Goal: Task Accomplishment & Management: Complete application form

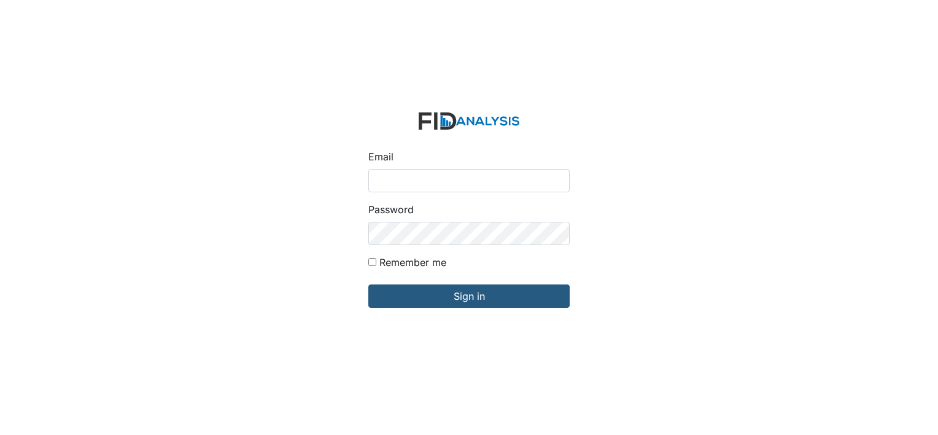
click at [414, 174] on input "Email" at bounding box center [468, 180] width 201 height 23
type input "[EMAIL_ADDRESS][DOMAIN_NAME]"
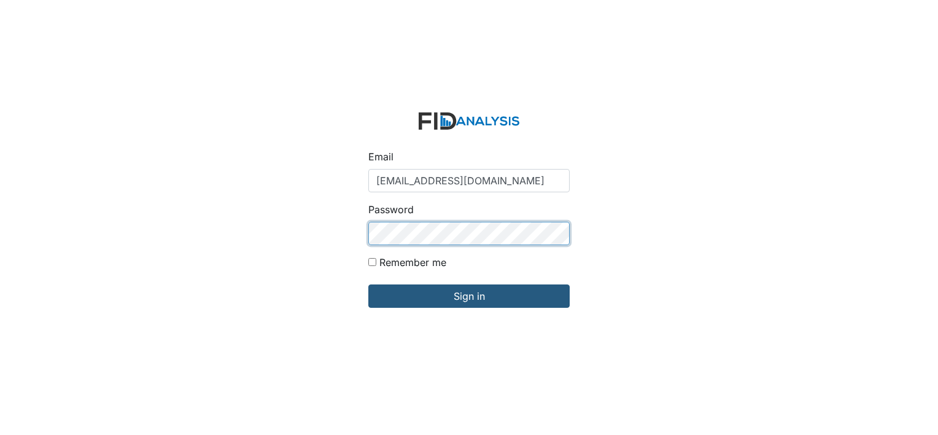
click at [368, 284] on input "Sign in" at bounding box center [468, 295] width 201 height 23
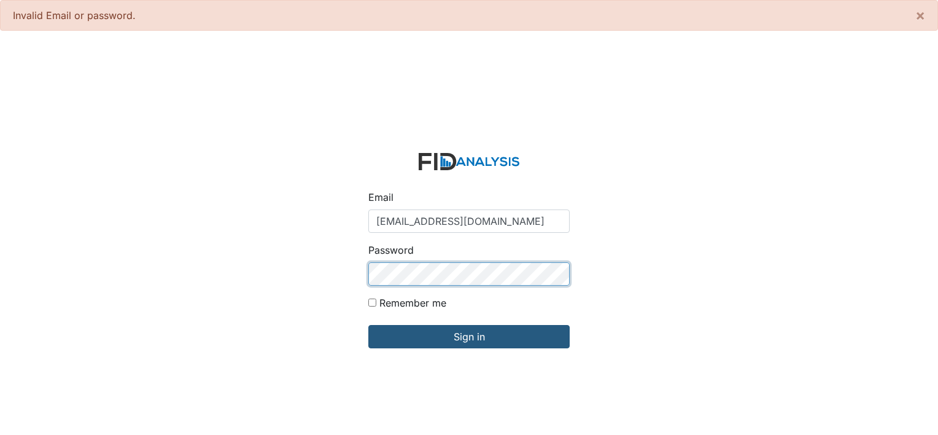
click at [368, 325] on input "Sign in" at bounding box center [468, 336] width 201 height 23
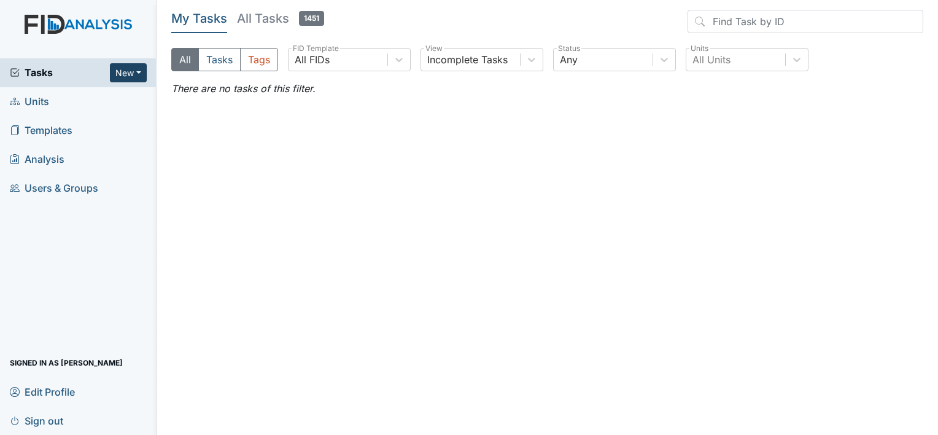
click at [123, 77] on button "New" at bounding box center [128, 72] width 37 height 19
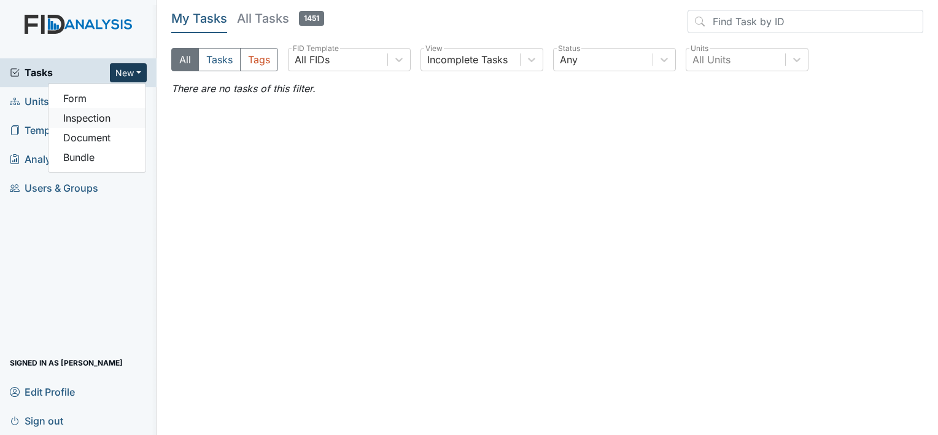
click at [96, 114] on link "Inspection" at bounding box center [96, 118] width 97 height 20
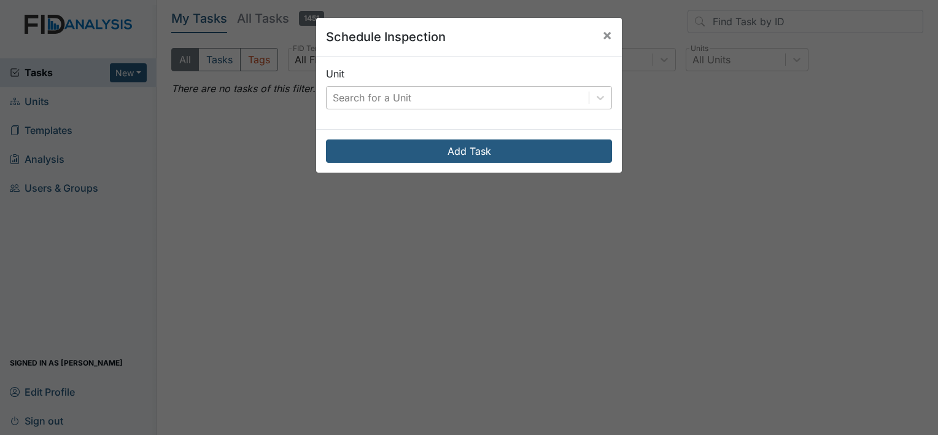
click at [339, 98] on div "Search for a Unit" at bounding box center [372, 97] width 79 height 15
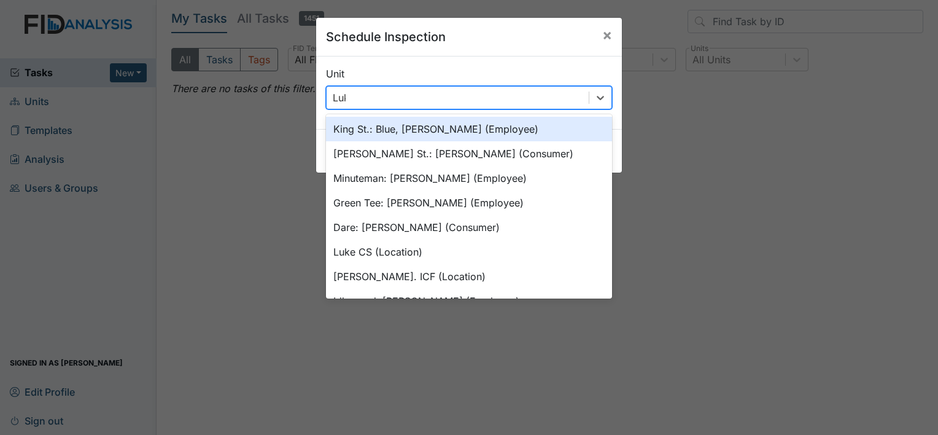
type input "Luke"
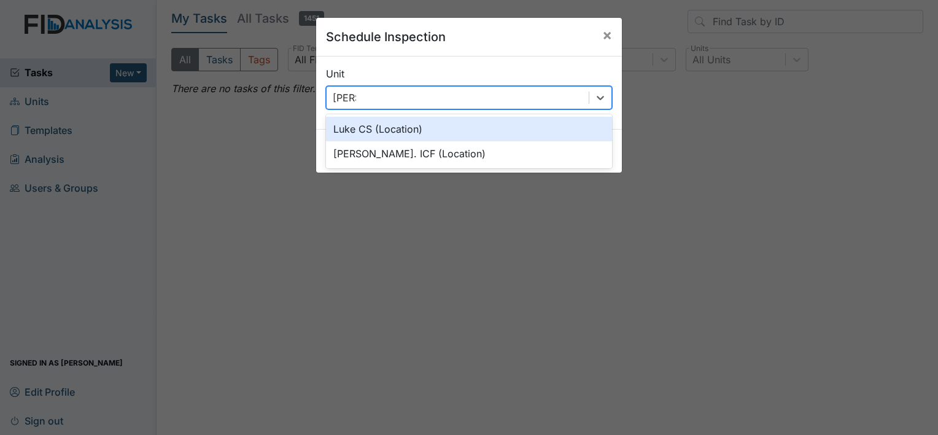
click at [352, 129] on div "Luke CS (Location)" at bounding box center [469, 129] width 286 height 25
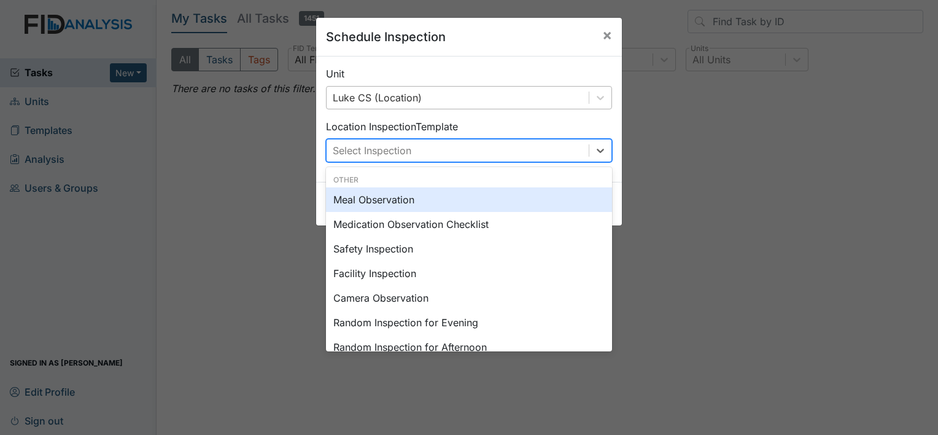
click at [350, 152] on div "Select Inspection" at bounding box center [372, 150] width 79 height 15
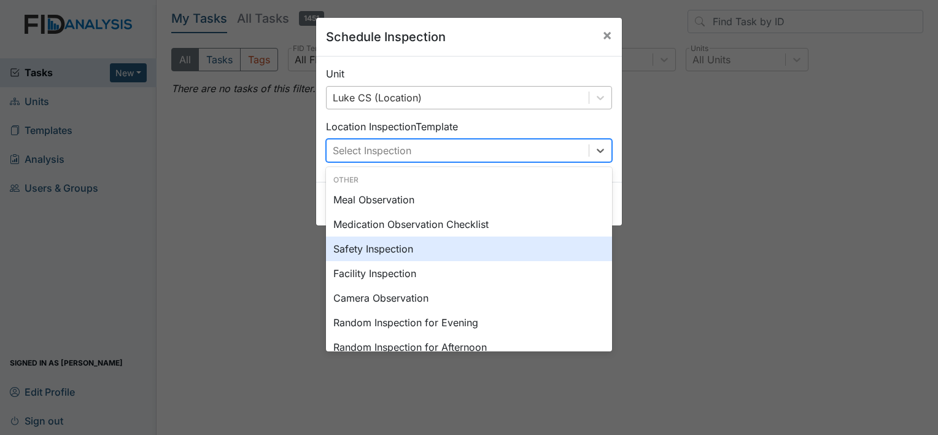
click at [358, 252] on div "Safety Inspection" at bounding box center [469, 248] width 286 height 25
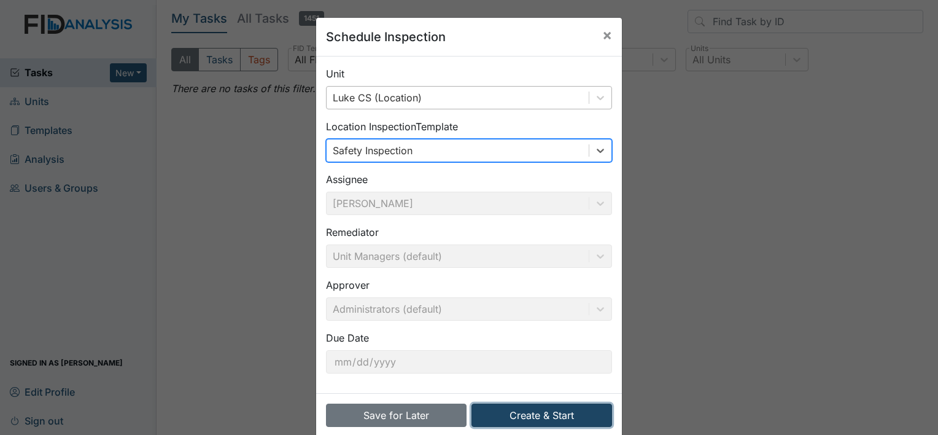
click at [532, 413] on button "Create & Start" at bounding box center [541, 414] width 141 height 23
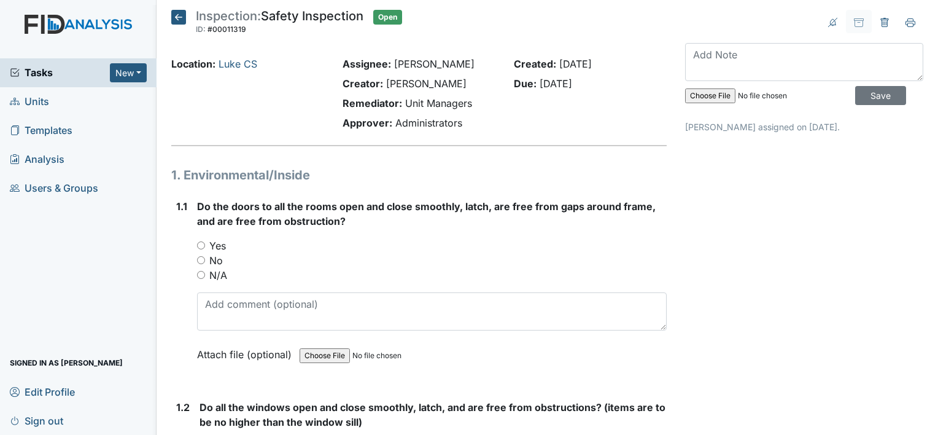
click at [199, 246] on input "Yes" at bounding box center [201, 245] width 8 height 8
radio input "true"
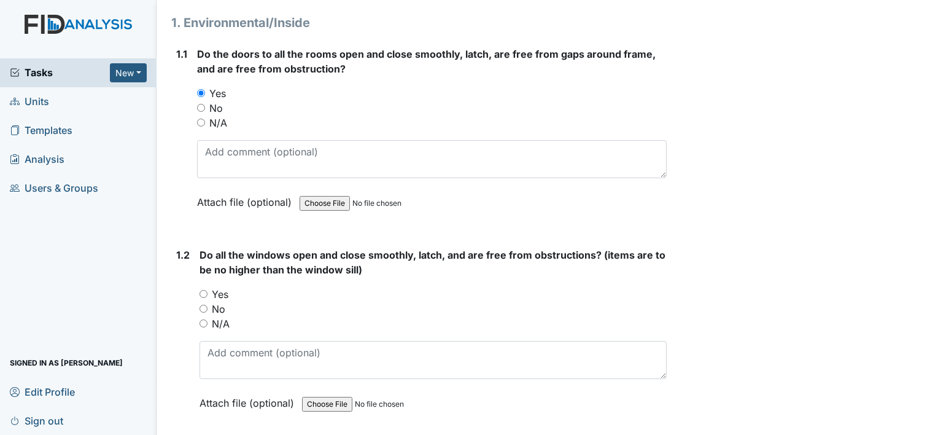
scroll to position [184, 0]
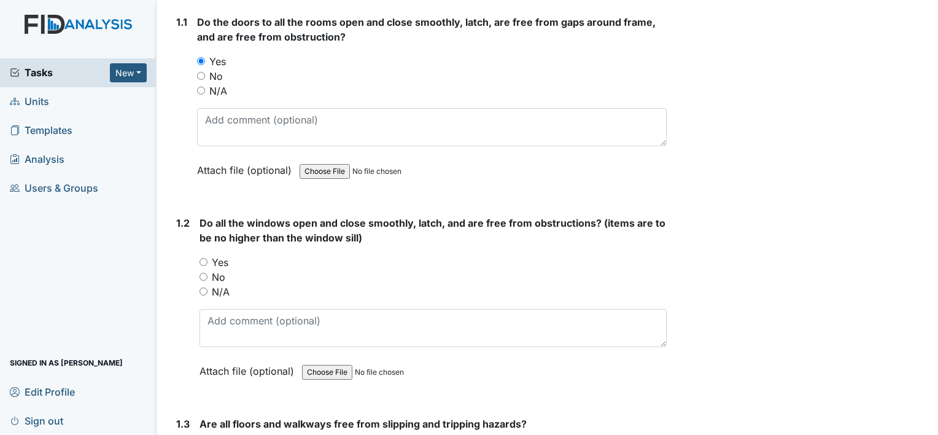
click at [206, 261] on input "Yes" at bounding box center [203, 262] width 8 height 8
radio input "true"
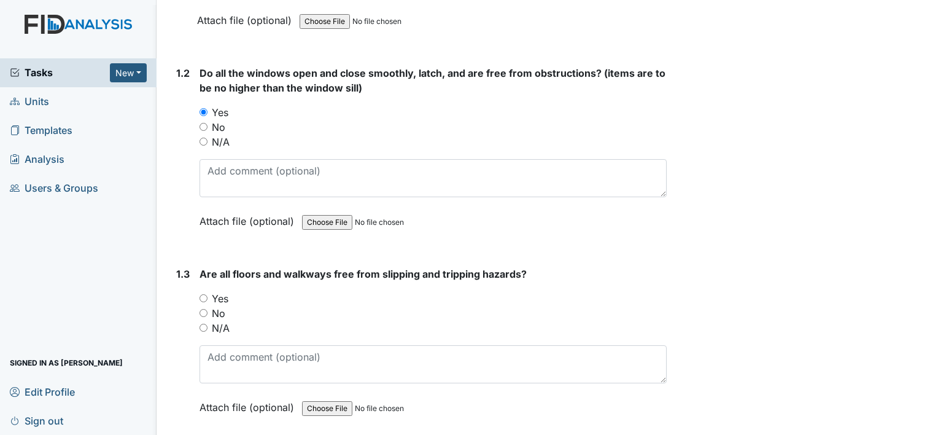
scroll to position [368, 0]
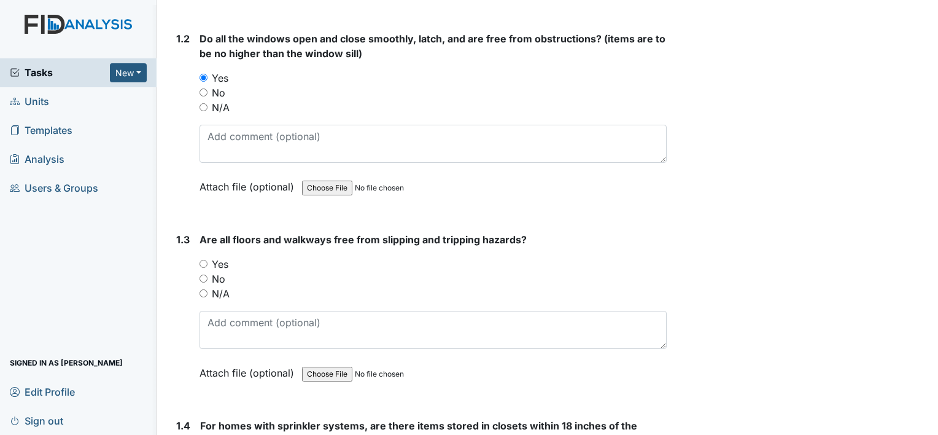
click at [204, 265] on input "Yes" at bounding box center [203, 264] width 8 height 8
radio input "true"
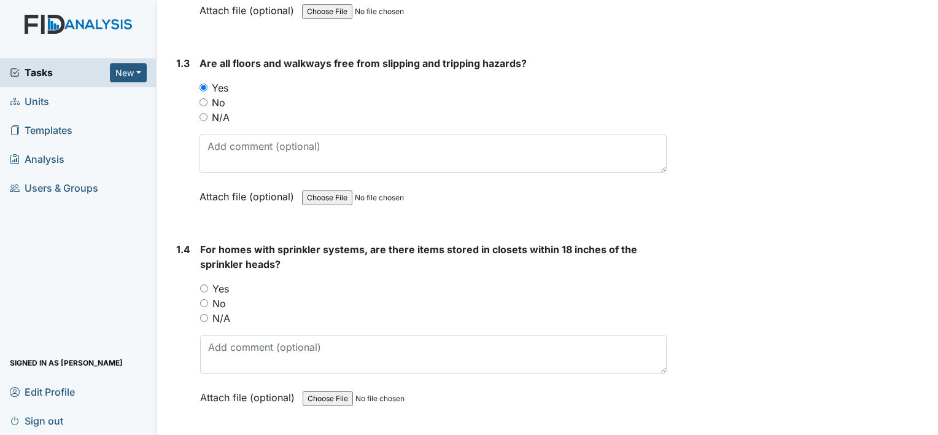
scroll to position [552, 0]
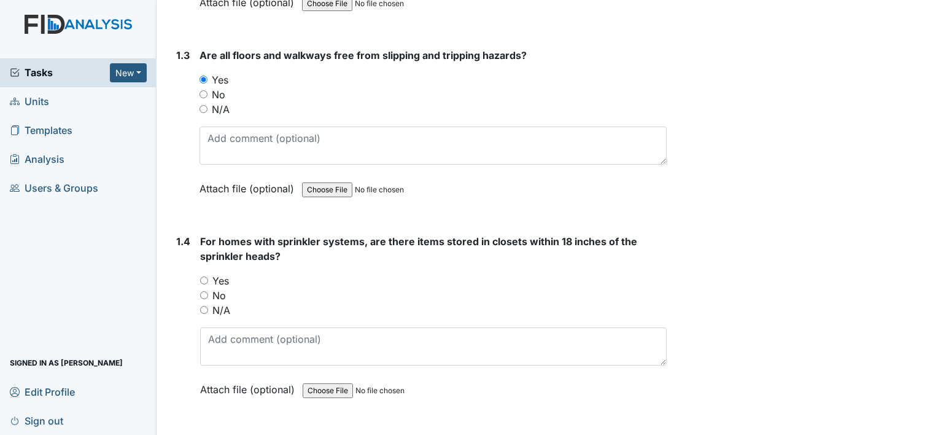
click at [204, 279] on input "Yes" at bounding box center [204, 280] width 8 height 8
radio input "true"
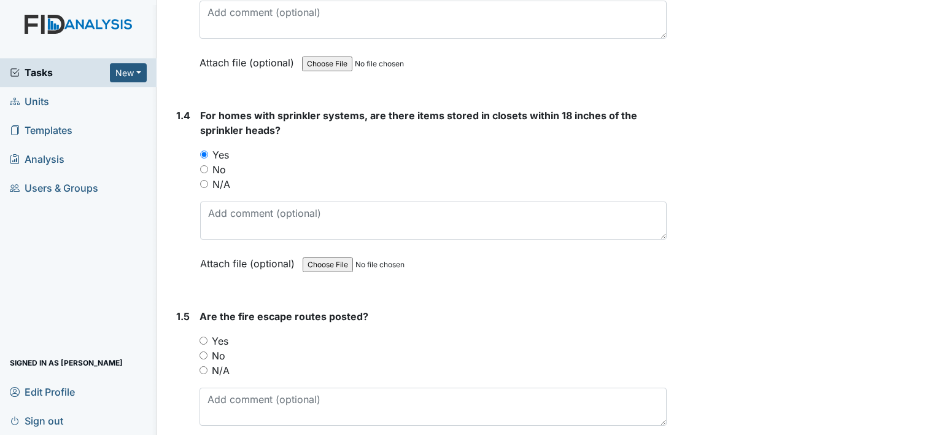
scroll to position [737, 0]
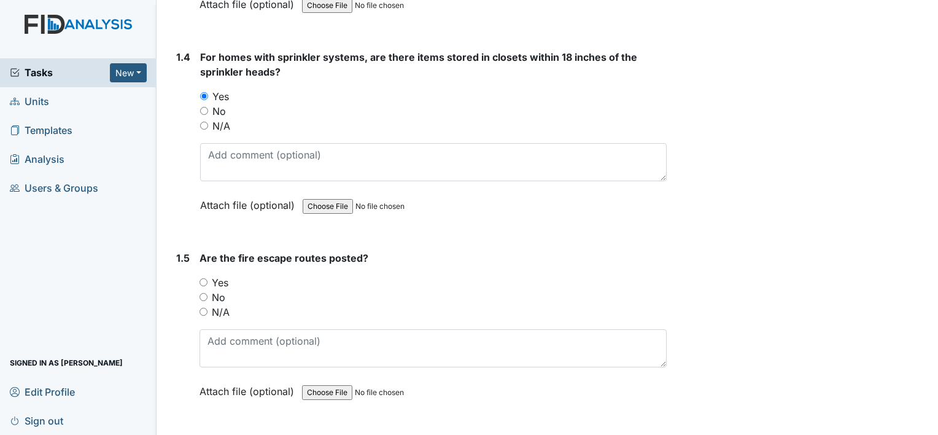
click at [206, 279] on input "Yes" at bounding box center [203, 282] width 8 height 8
radio input "true"
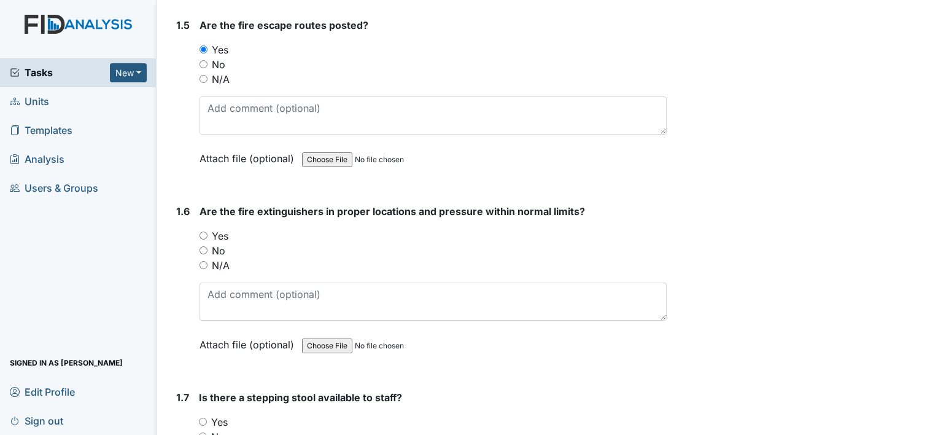
scroll to position [982, 0]
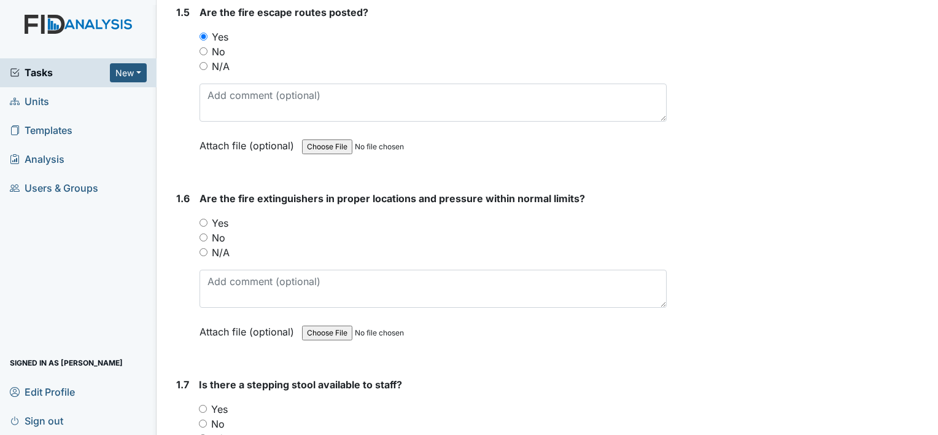
click at [204, 220] on input "Yes" at bounding box center [203, 223] width 8 height 8
radio input "true"
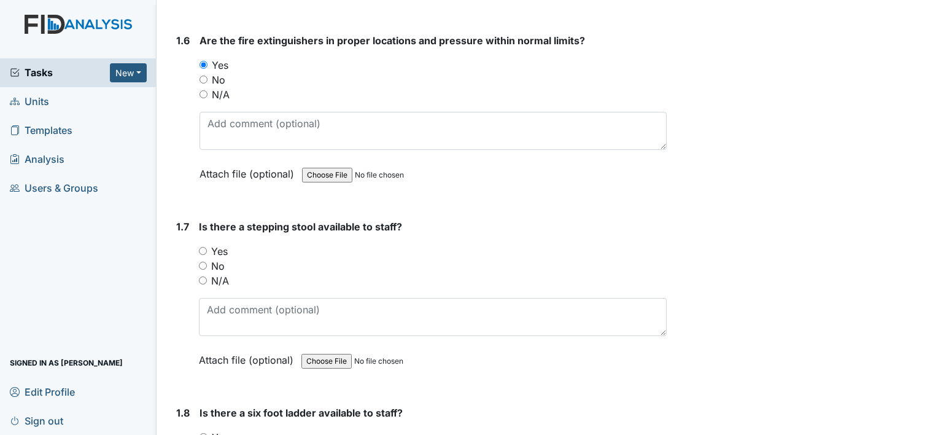
scroll to position [1166, 0]
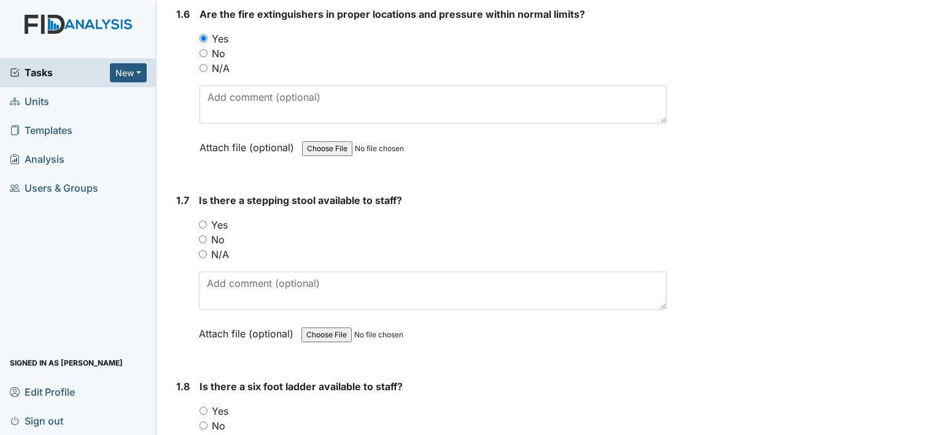
click at [205, 220] on input "Yes" at bounding box center [203, 224] width 8 height 8
radio input "true"
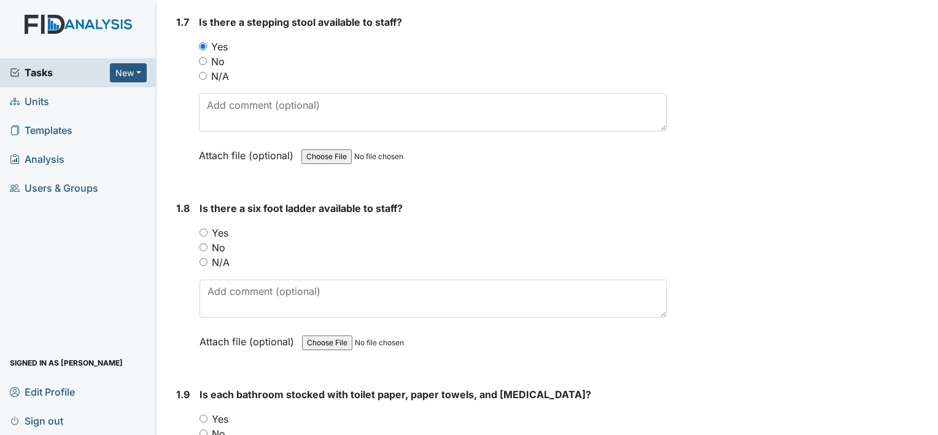
scroll to position [1350, 0]
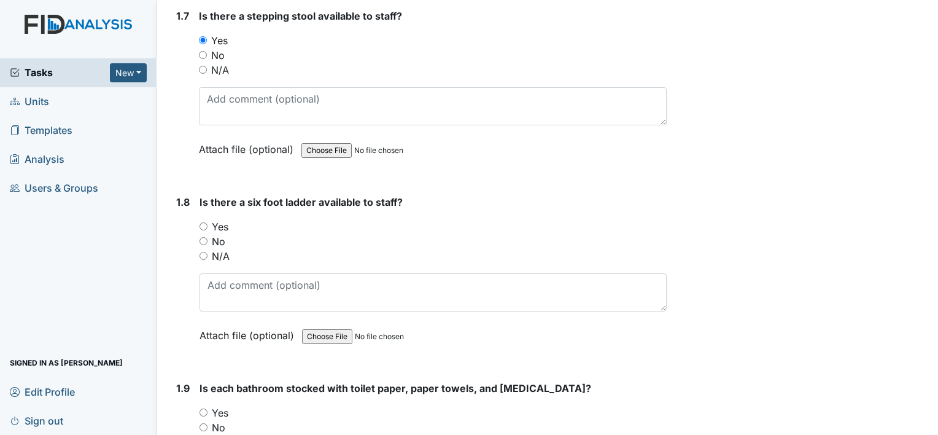
click at [204, 222] on input "Yes" at bounding box center [203, 226] width 8 height 8
radio input "true"
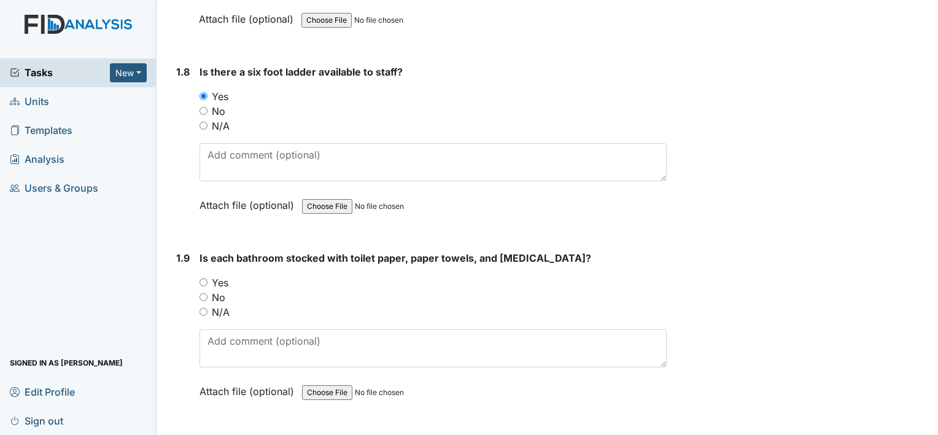
scroll to position [1535, 0]
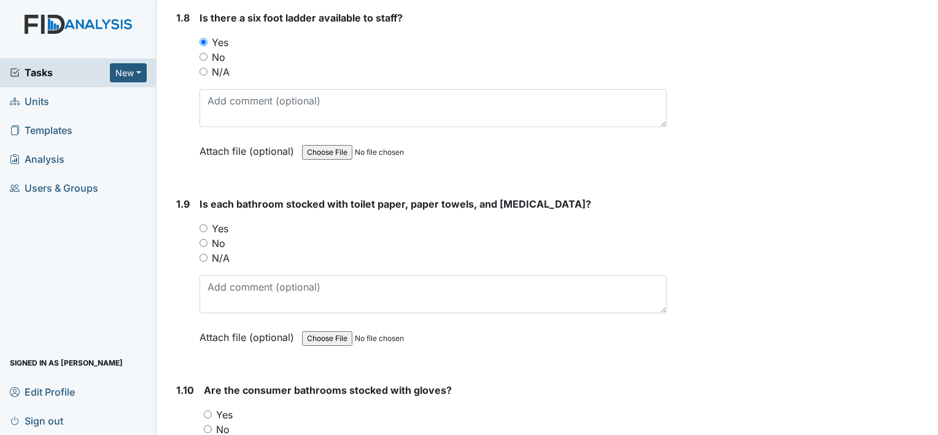
click at [204, 224] on input "Yes" at bounding box center [203, 228] width 8 height 8
radio input "true"
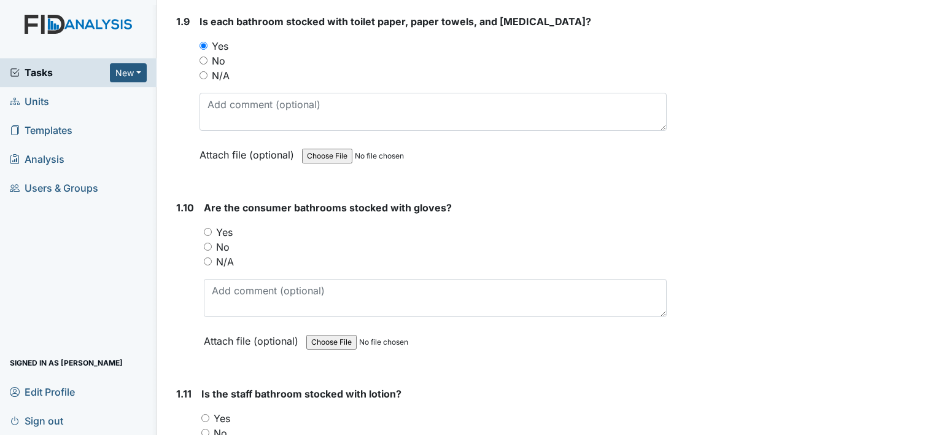
scroll to position [1719, 0]
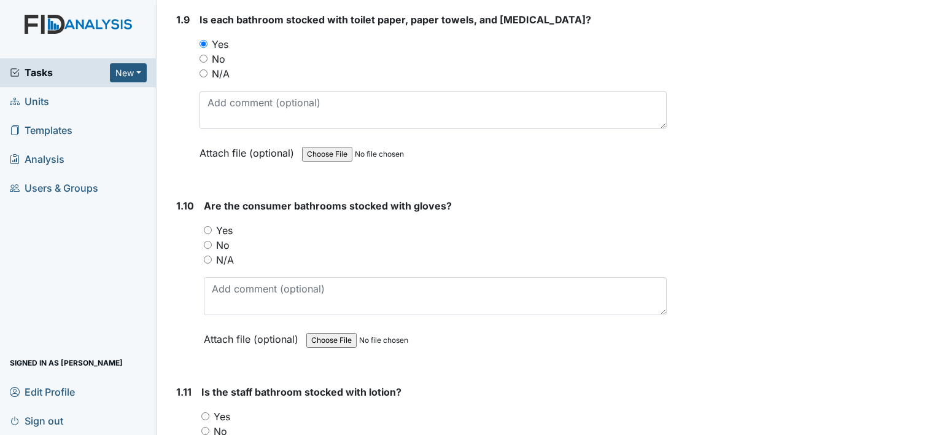
click at [211, 226] on input "Yes" at bounding box center [208, 230] width 8 height 8
radio input "true"
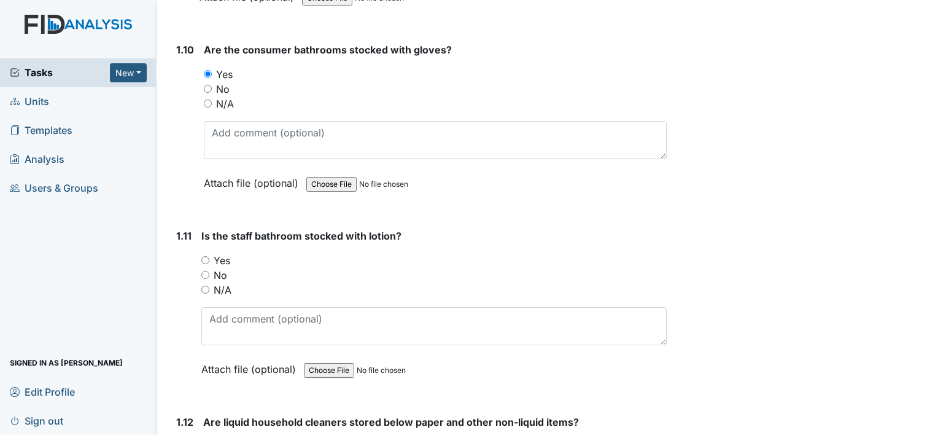
scroll to position [1903, 0]
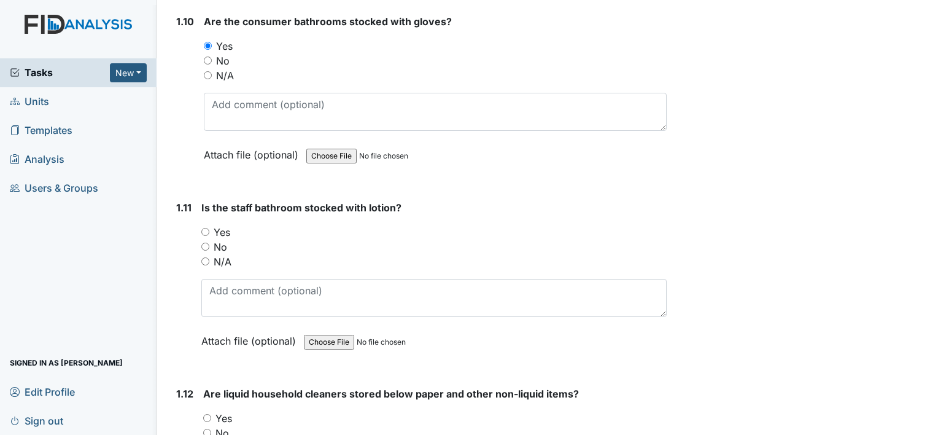
click at [201, 228] on input "Yes" at bounding box center [205, 232] width 8 height 8
radio input "true"
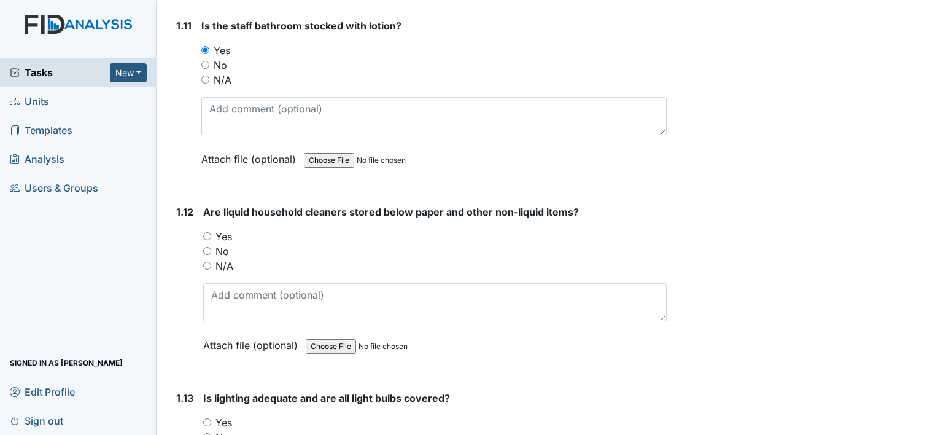
scroll to position [2087, 0]
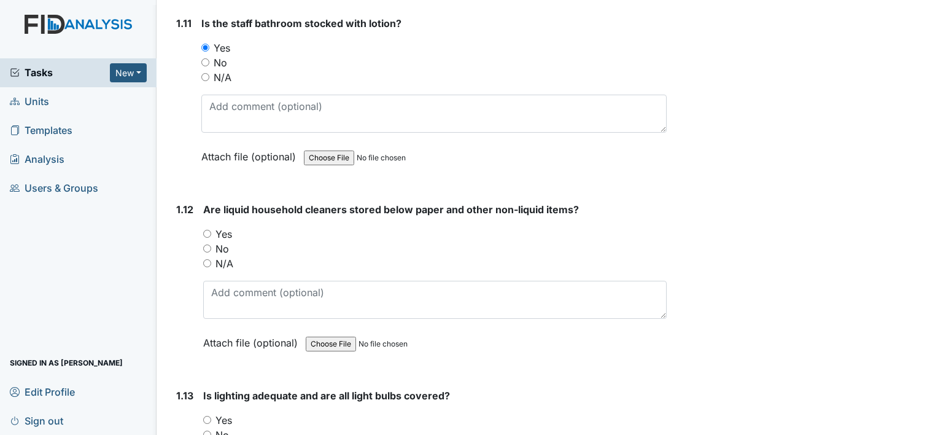
click at [206, 230] on input "Yes" at bounding box center [207, 234] width 8 height 8
radio input "true"
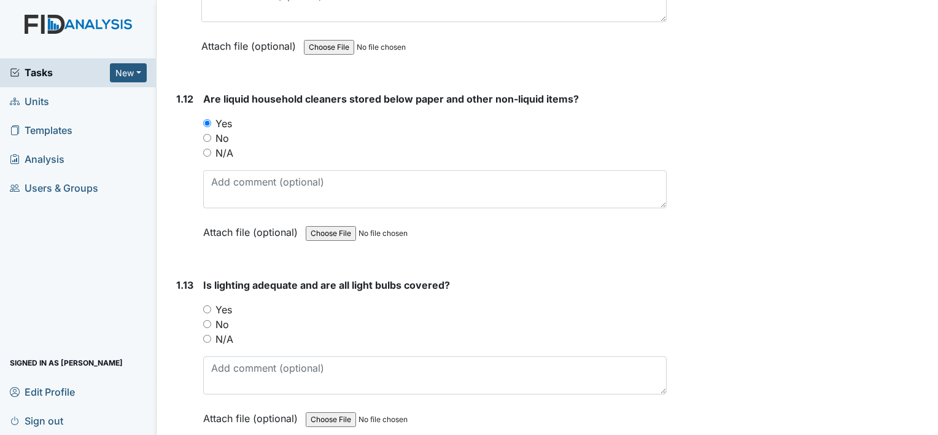
scroll to position [2210, 0]
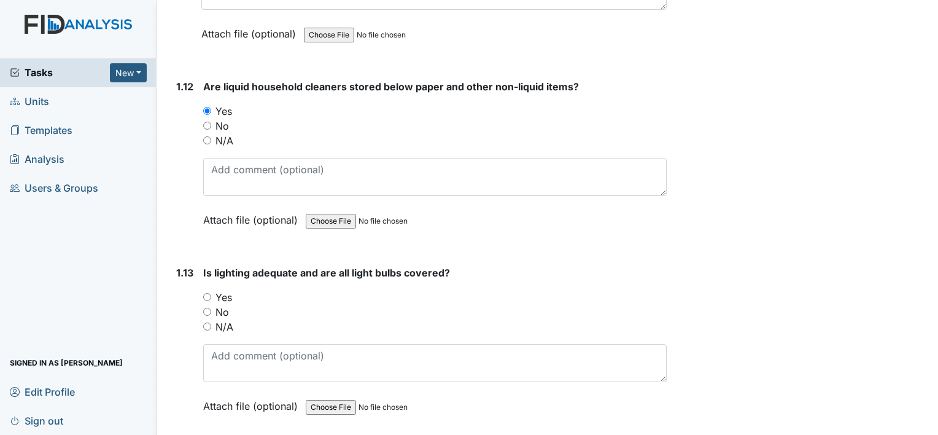
click at [208, 293] on input "Yes" at bounding box center [207, 297] width 8 height 8
radio input "true"
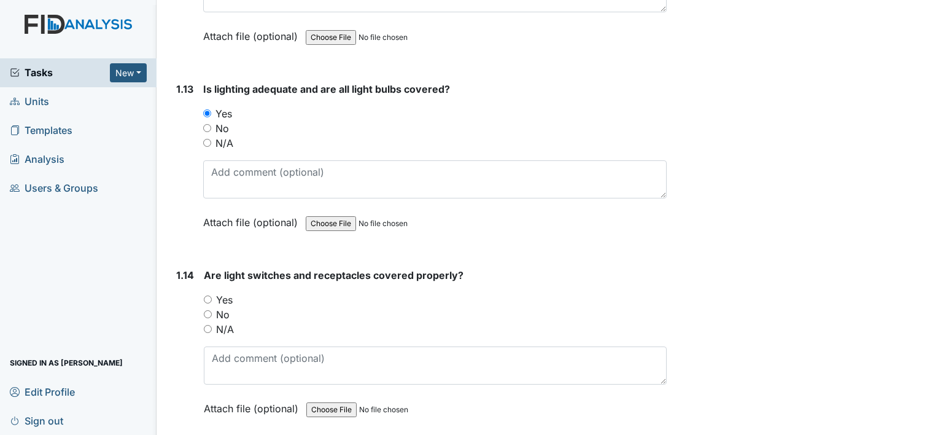
scroll to position [2394, 0]
click at [206, 295] on input "Yes" at bounding box center [208, 299] width 8 height 8
radio input "true"
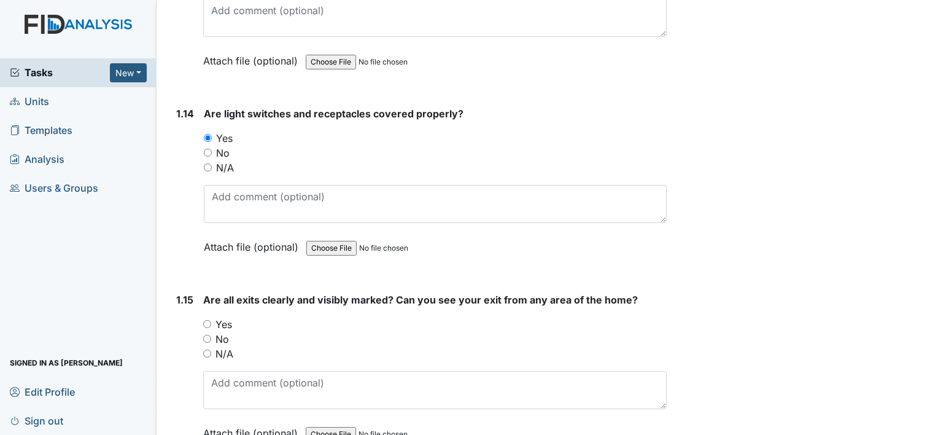
scroll to position [2578, 0]
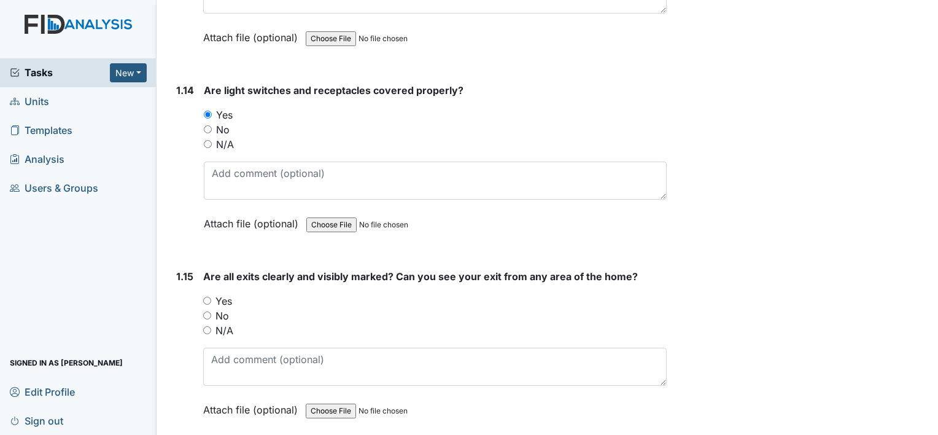
click at [207, 296] on input "Yes" at bounding box center [207, 300] width 8 height 8
radio input "true"
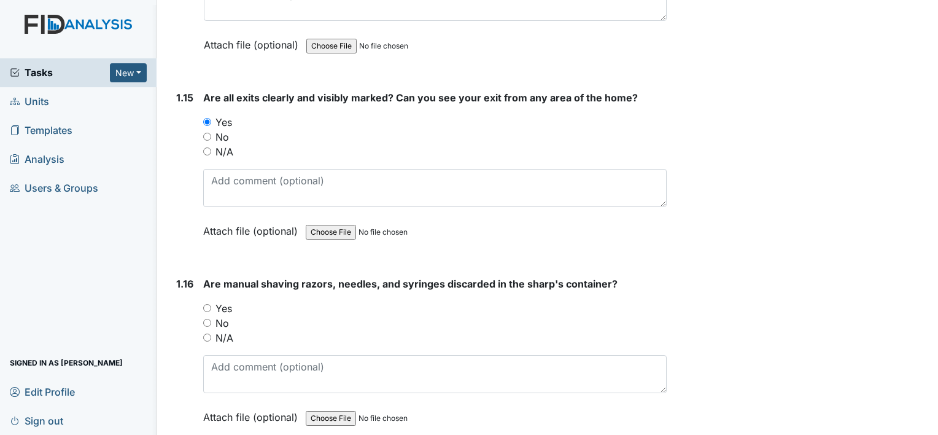
scroll to position [2762, 0]
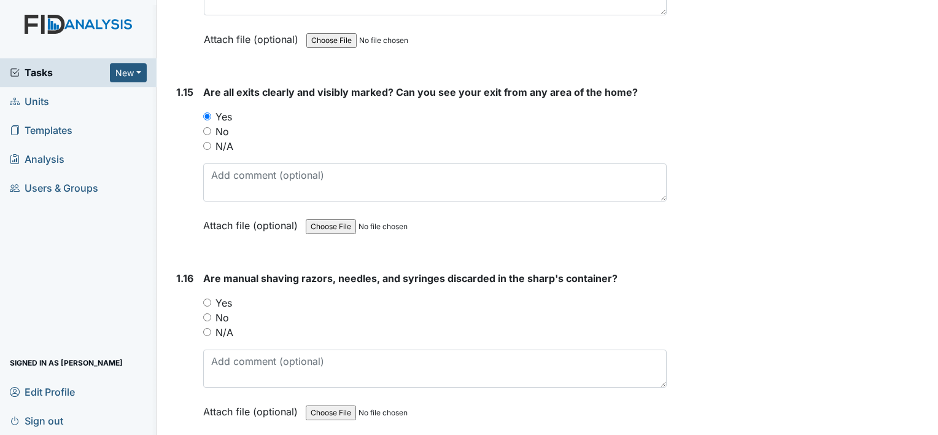
click at [207, 298] on input "Yes" at bounding box center [207, 302] width 8 height 8
radio input "true"
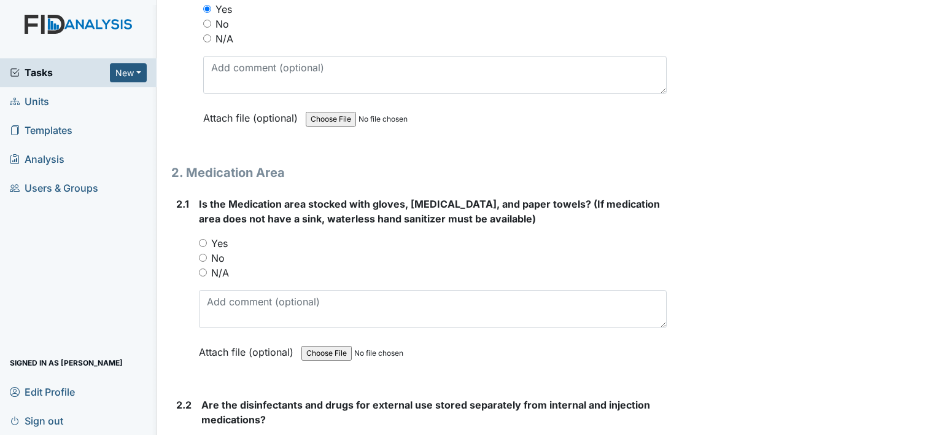
scroll to position [3069, 0]
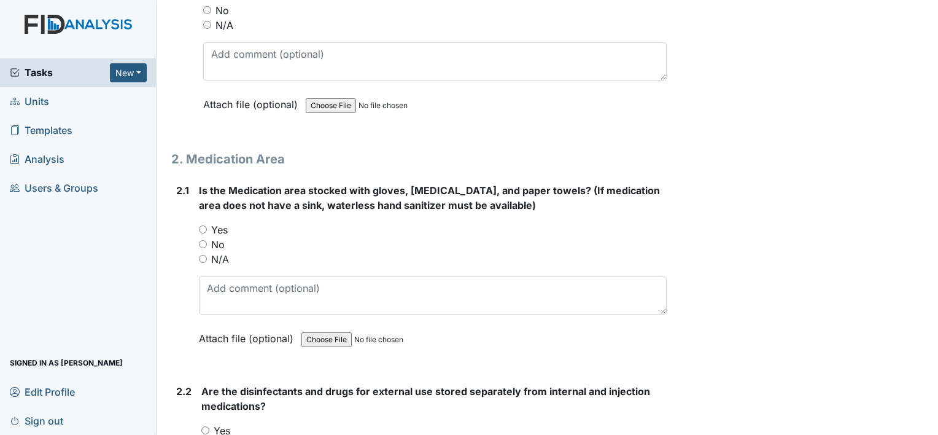
click at [203, 225] on input "Yes" at bounding box center [203, 229] width 8 height 8
radio input "true"
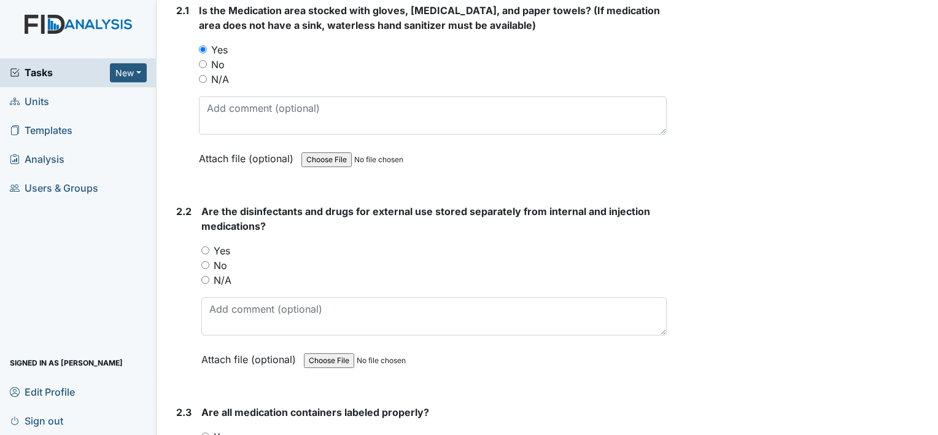
scroll to position [3253, 0]
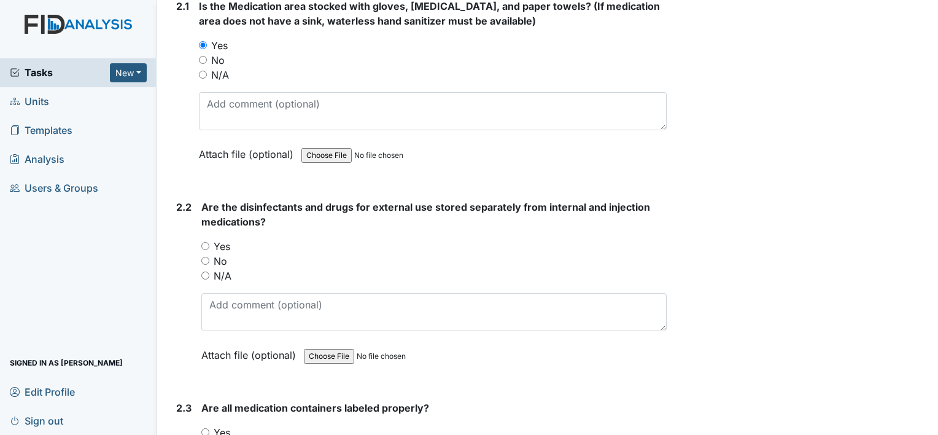
click at [206, 239] on div "Yes" at bounding box center [433, 246] width 465 height 15
click at [206, 242] on input "Yes" at bounding box center [205, 246] width 8 height 8
radio input "true"
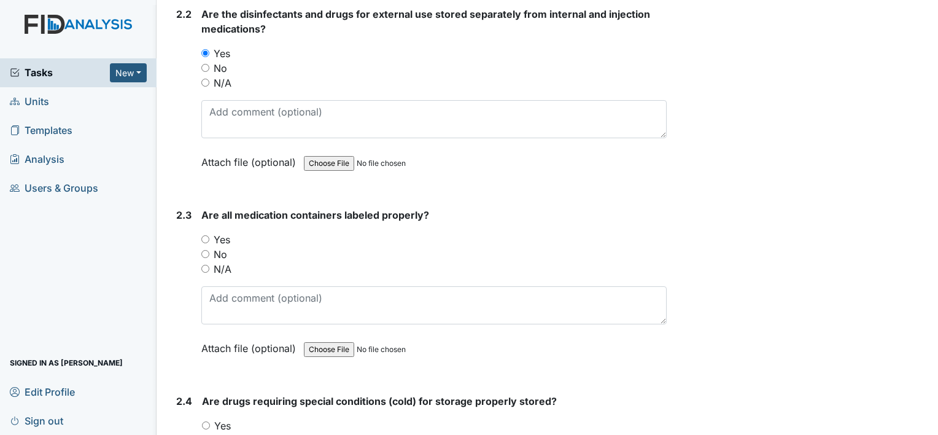
scroll to position [3499, 0]
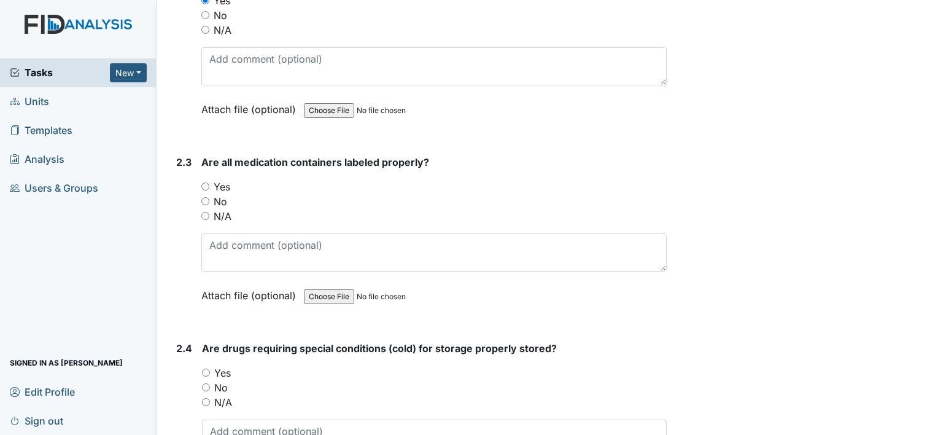
click at [202, 182] on input "Yes" at bounding box center [205, 186] width 8 height 8
radio input "true"
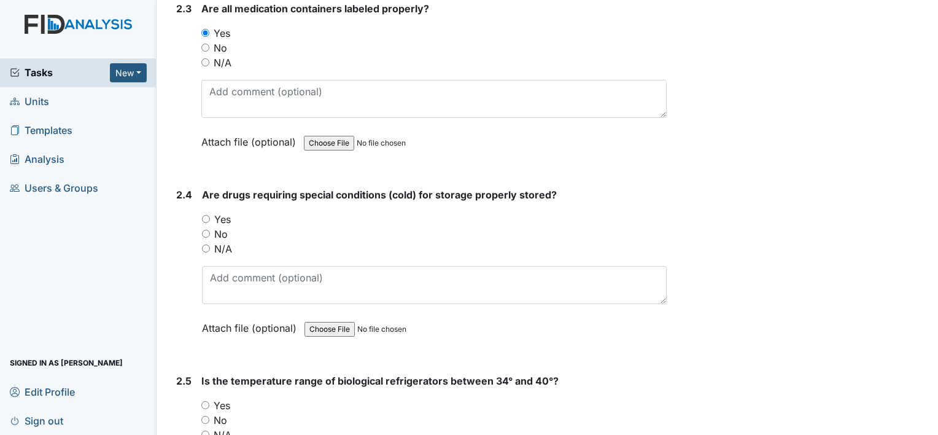
scroll to position [3683, 0]
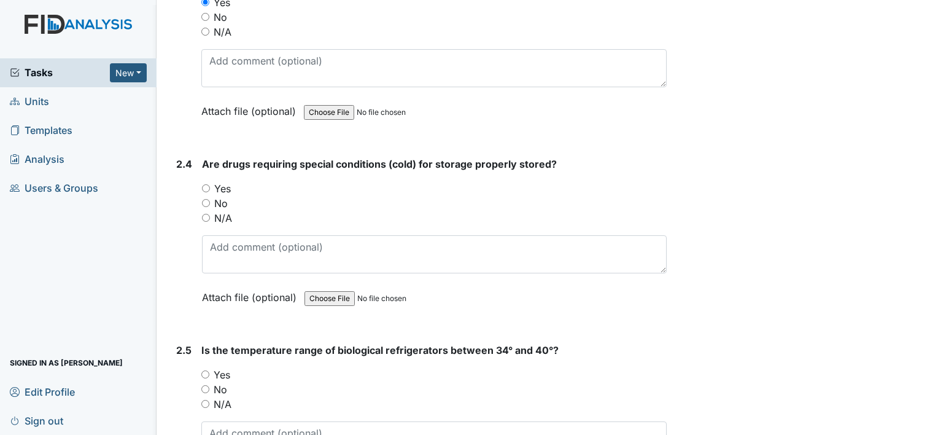
click at [206, 184] on input "Yes" at bounding box center [206, 188] width 8 height 8
radio input "true"
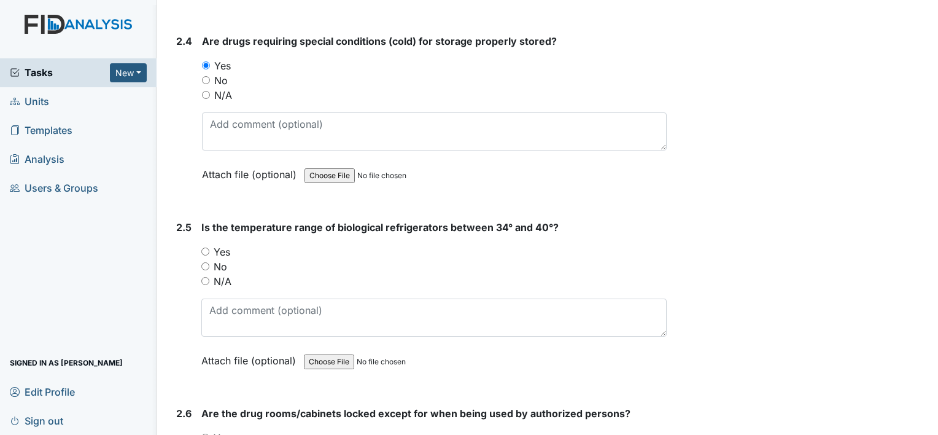
click at [204, 247] on input "Yes" at bounding box center [205, 251] width 8 height 8
radio input "true"
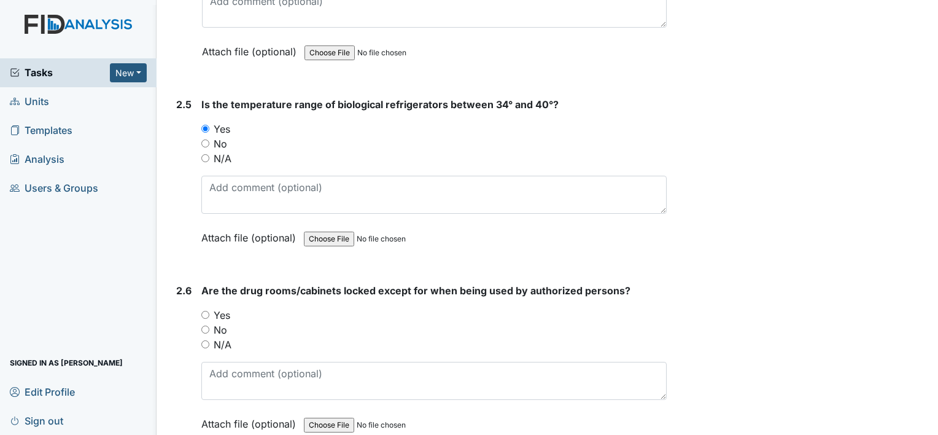
scroll to position [3990, 0]
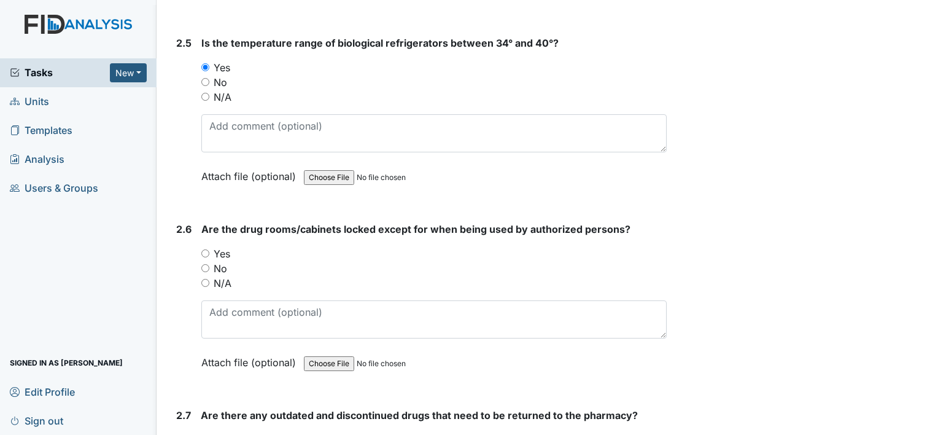
click at [206, 249] on input "Yes" at bounding box center [205, 253] width 8 height 8
radio input "true"
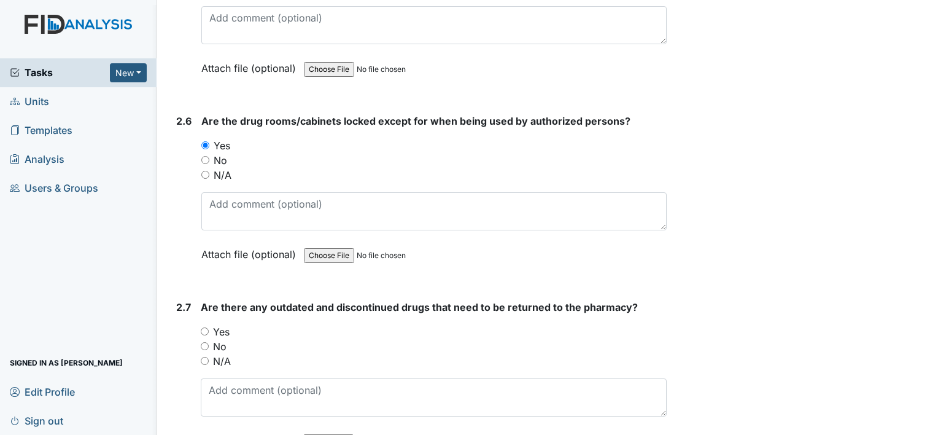
scroll to position [4174, 0]
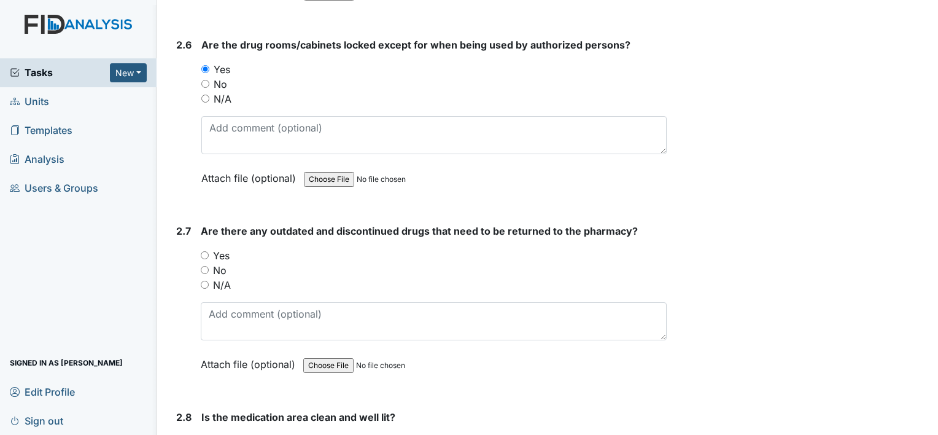
click at [203, 266] on input "No" at bounding box center [205, 270] width 8 height 8
radio input "true"
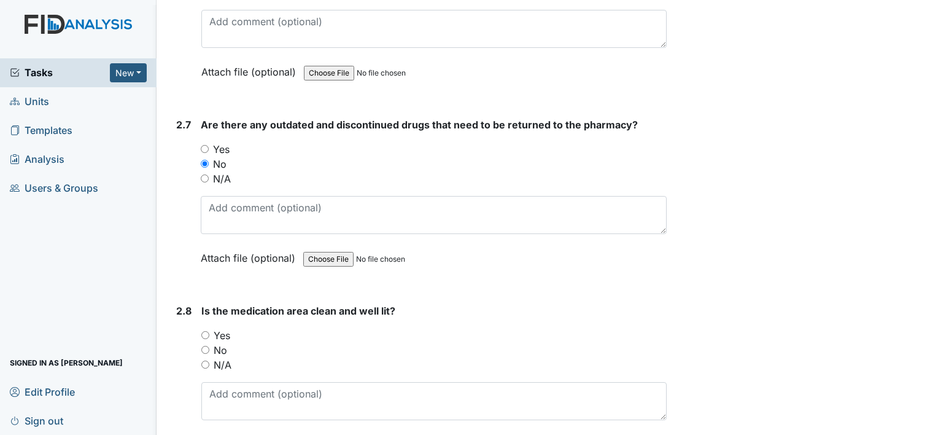
scroll to position [4297, 0]
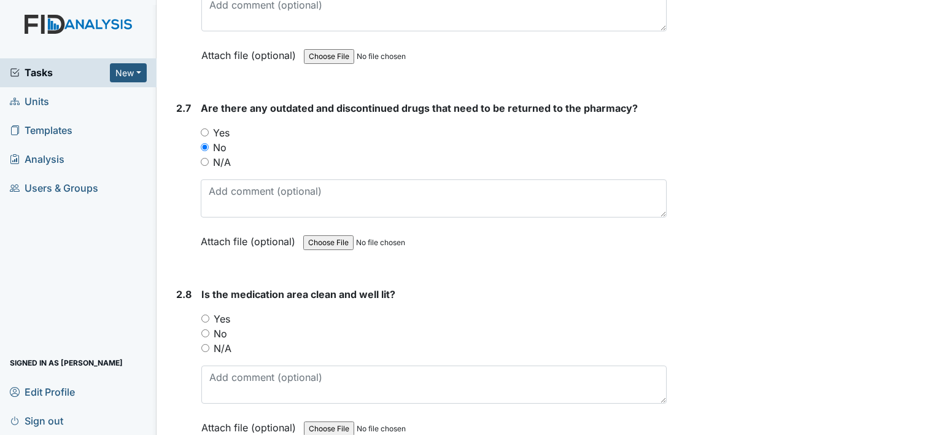
click at [206, 314] on input "Yes" at bounding box center [205, 318] width 8 height 8
radio input "true"
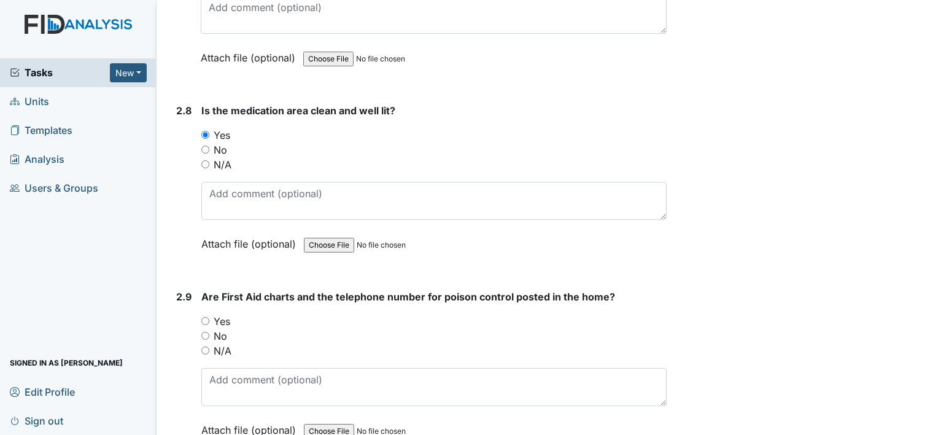
scroll to position [4481, 0]
click at [203, 316] on input "Yes" at bounding box center [205, 320] width 8 height 8
radio input "true"
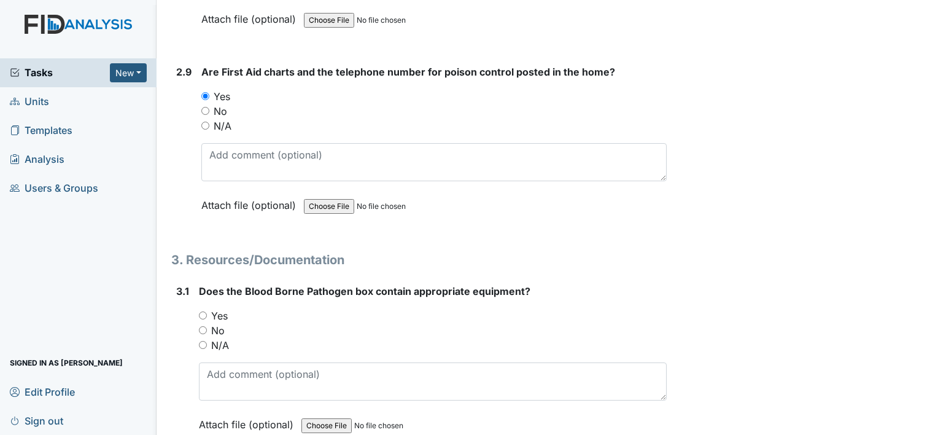
scroll to position [4726, 0]
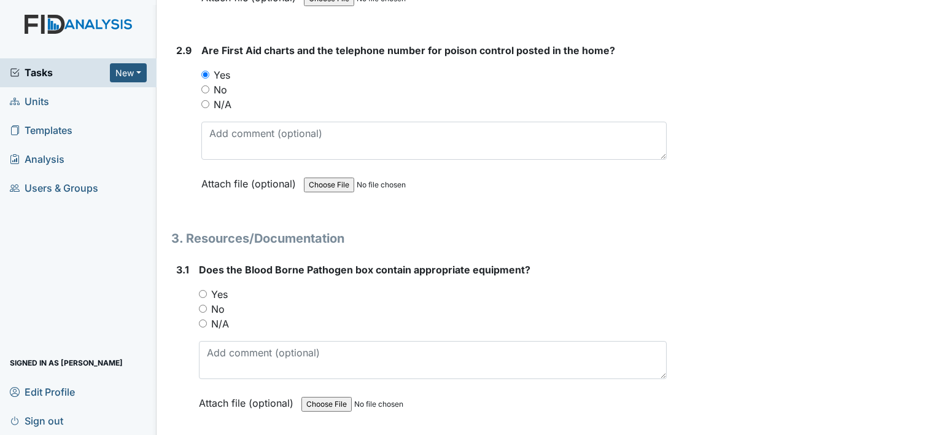
click at [205, 290] on input "Yes" at bounding box center [203, 294] width 8 height 8
radio input "true"
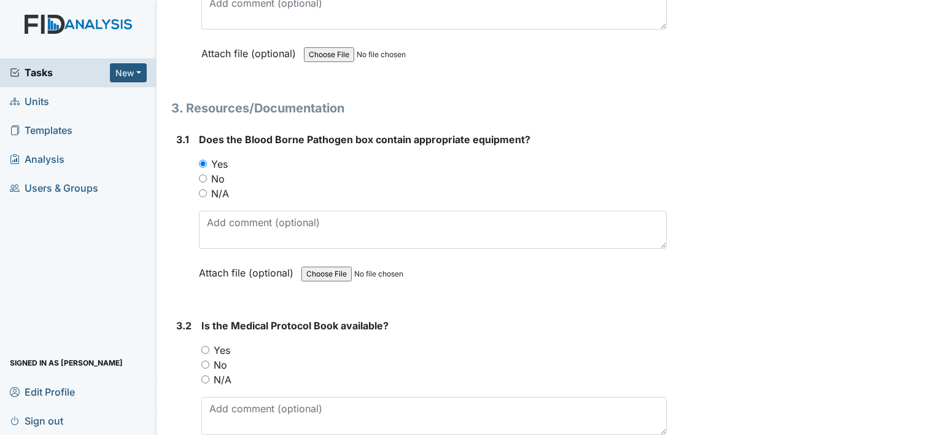
scroll to position [4910, 0]
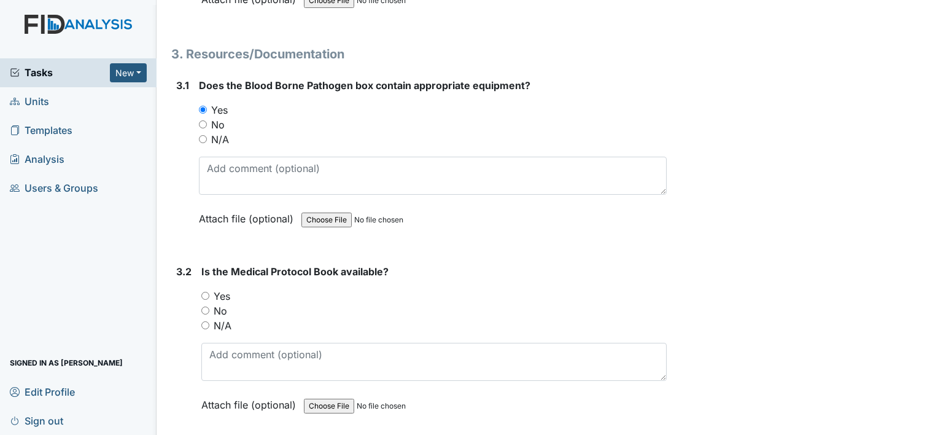
click at [207, 292] on input "Yes" at bounding box center [205, 296] width 8 height 8
radio input "true"
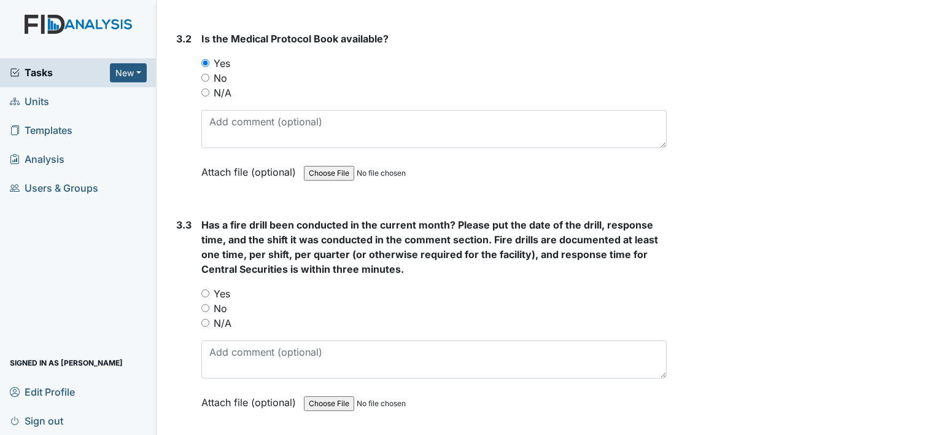
scroll to position [5156, 0]
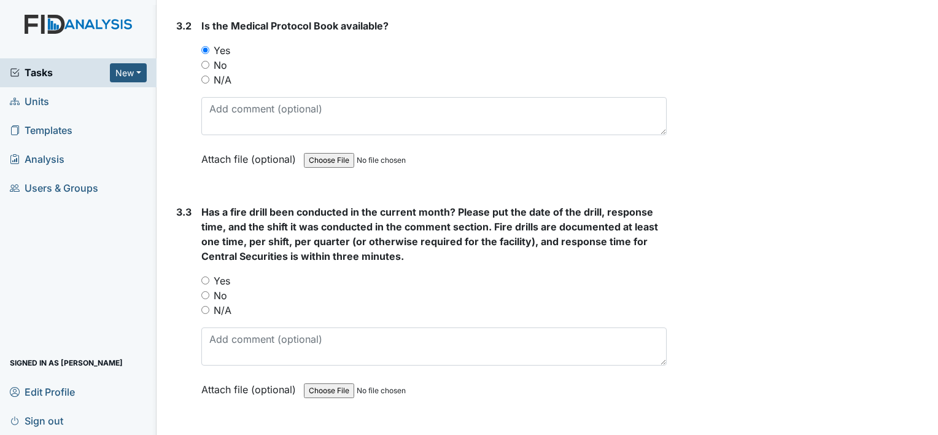
click at [204, 276] on input "Yes" at bounding box center [205, 280] width 8 height 8
radio input "true"
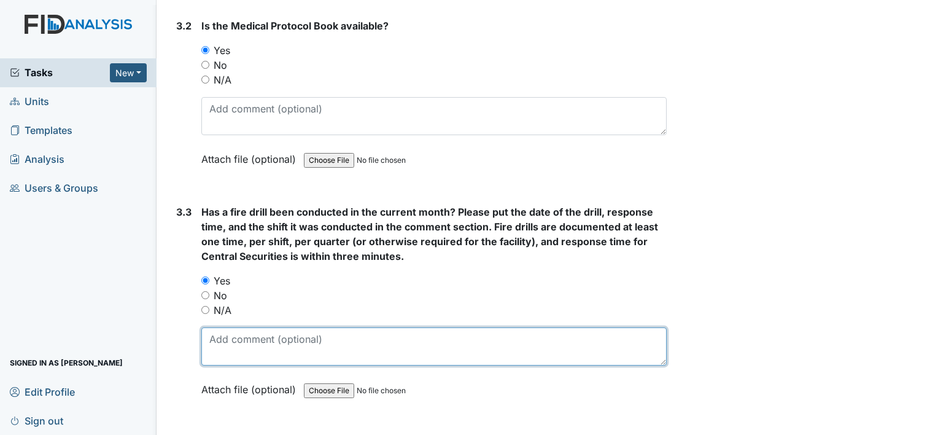
click at [218, 332] on textarea at bounding box center [433, 346] width 465 height 38
click at [362, 334] on textarea "8\12\25 1min5sec 1st shift" at bounding box center [433, 346] width 465 height 38
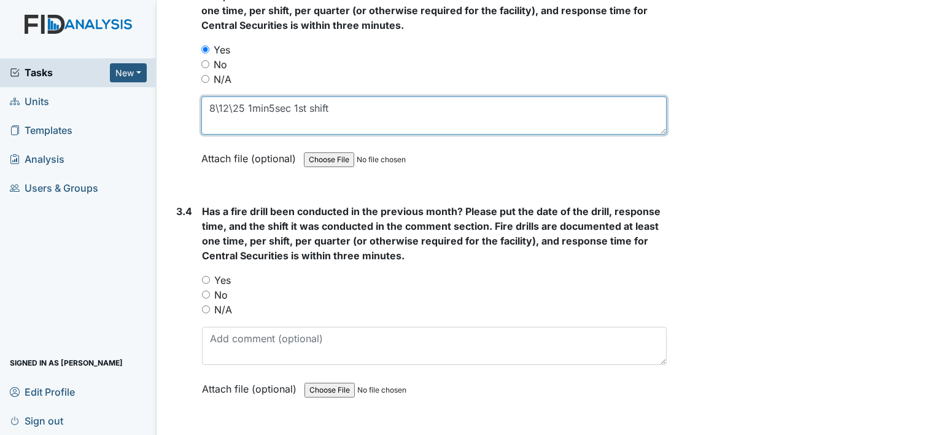
scroll to position [5401, 0]
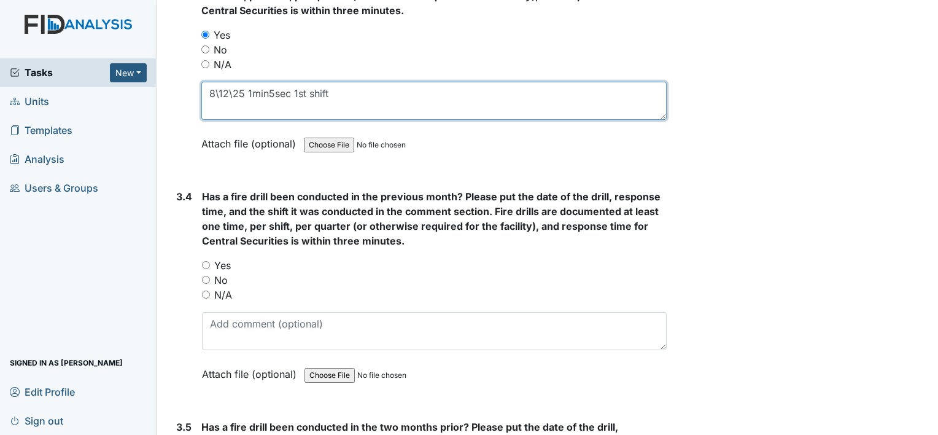
type textarea "8\12\25 1min5sec 1st shift"
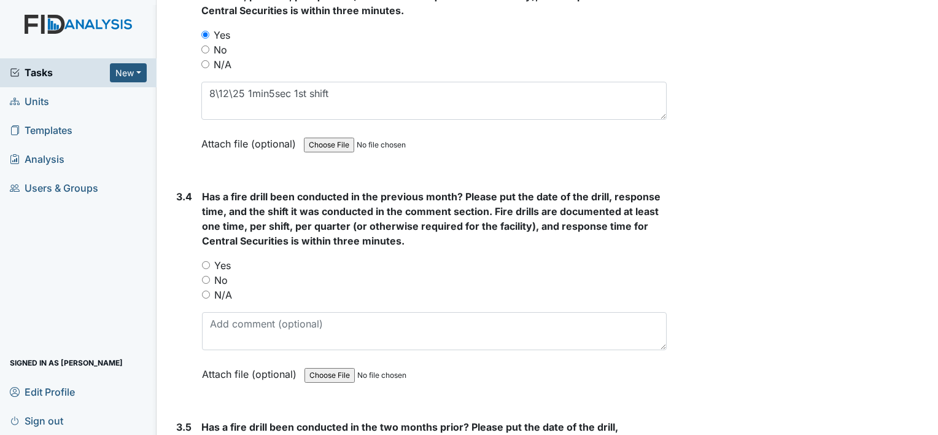
click at [204, 261] on input "Yes" at bounding box center [206, 265] width 8 height 8
radio input "true"
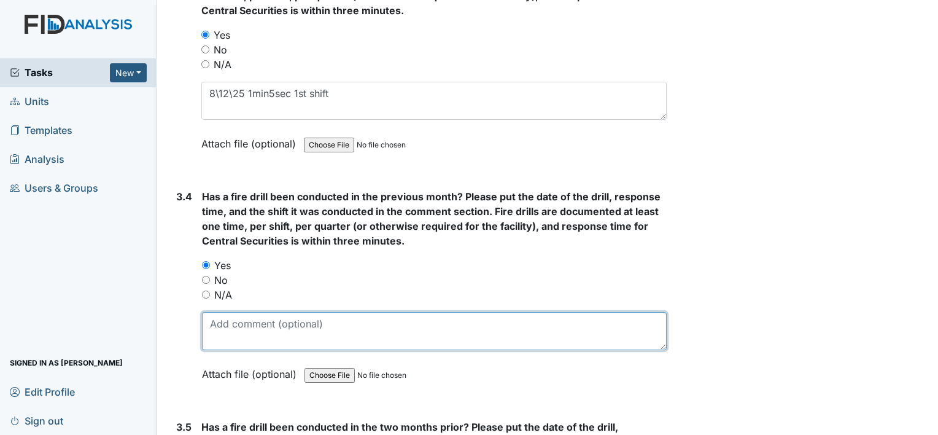
click at [220, 327] on textarea at bounding box center [434, 331] width 465 height 38
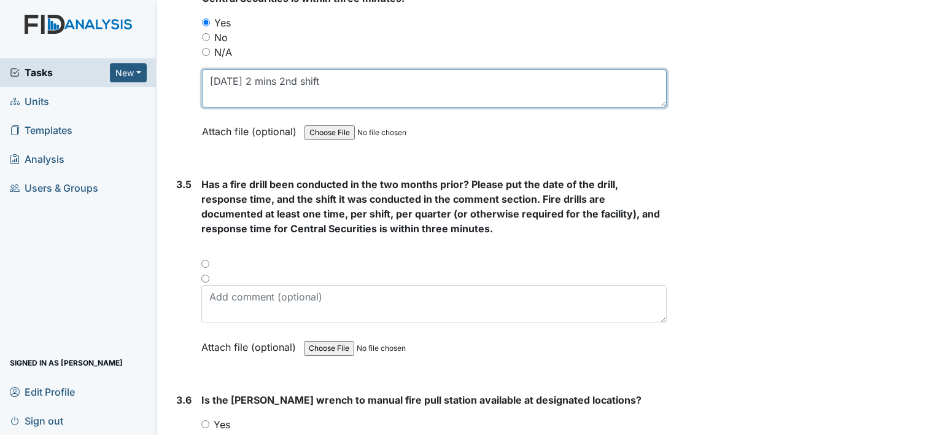
scroll to position [5647, 0]
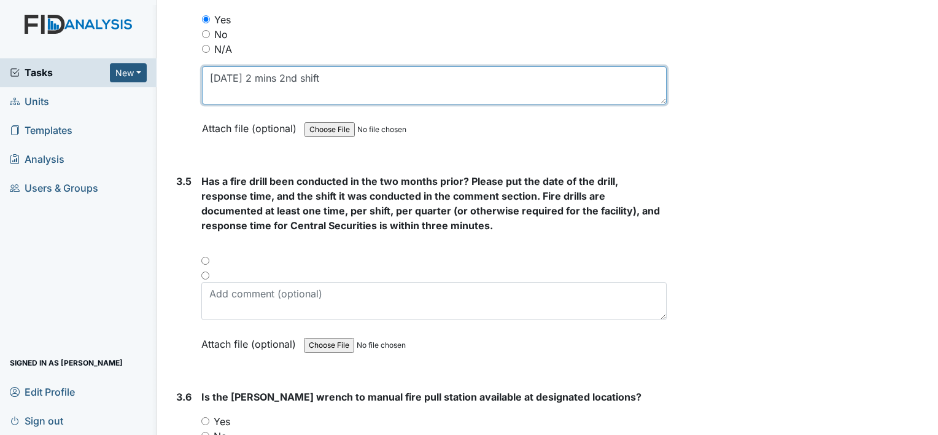
type textarea "7/3/25 2 mins 2nd shift"
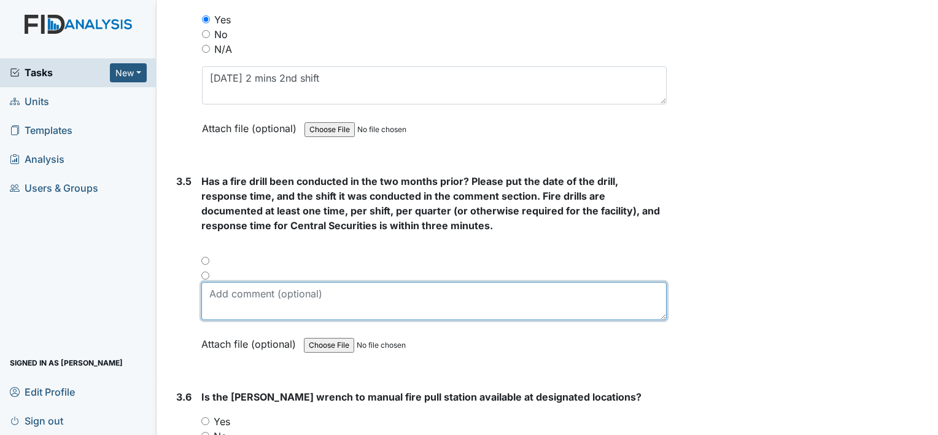
click at [226, 282] on textarea at bounding box center [433, 301] width 465 height 38
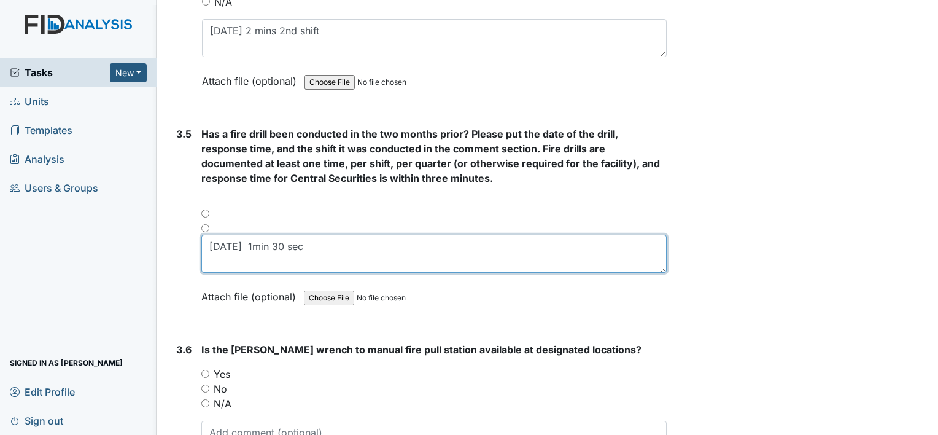
scroll to position [5831, 0]
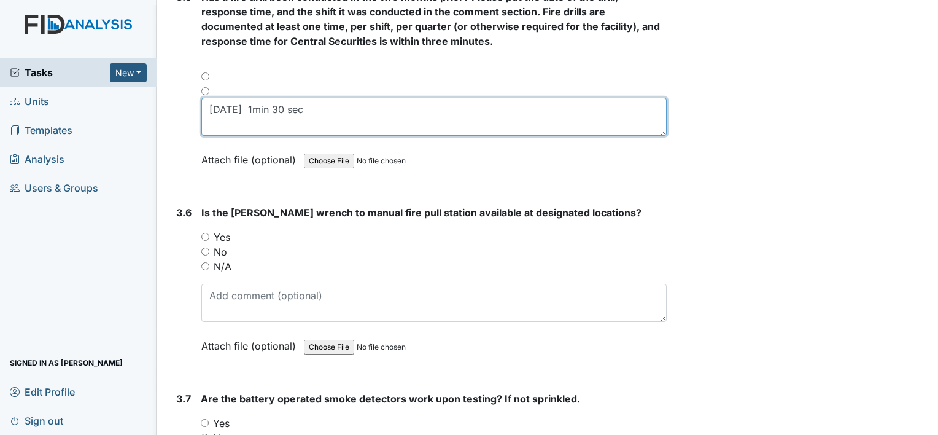
type textarea "5-4-25 1min 30 sec"
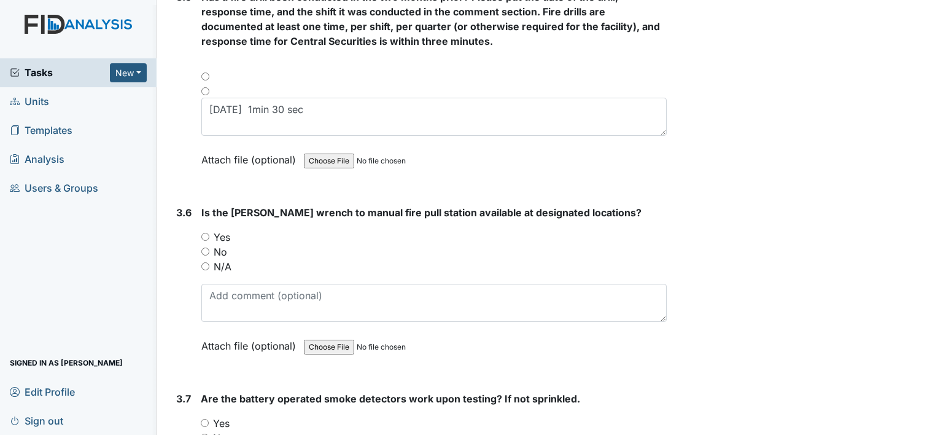
click at [206, 233] on input "Yes" at bounding box center [205, 237] width 8 height 8
radio input "true"
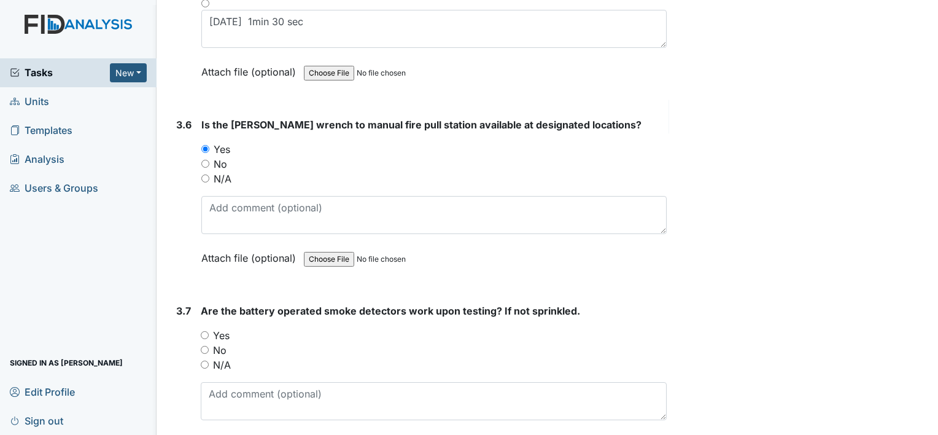
scroll to position [6015, 0]
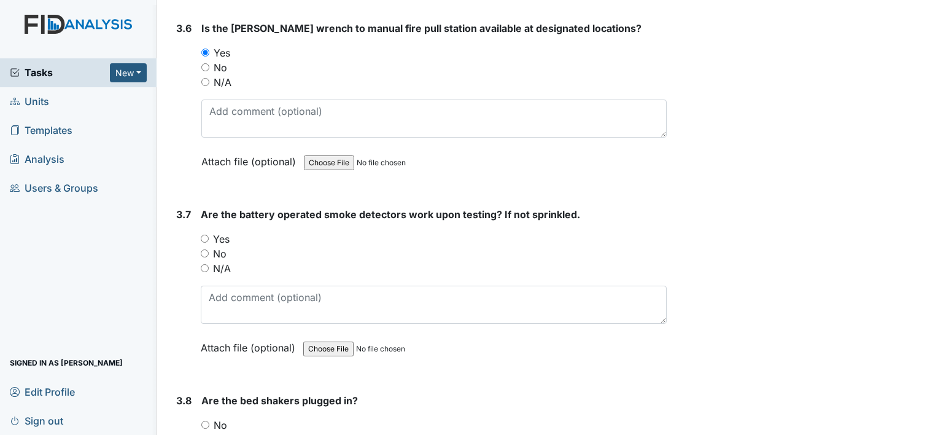
click at [207, 264] on input "N/A" at bounding box center [205, 268] width 8 height 8
radio input "true"
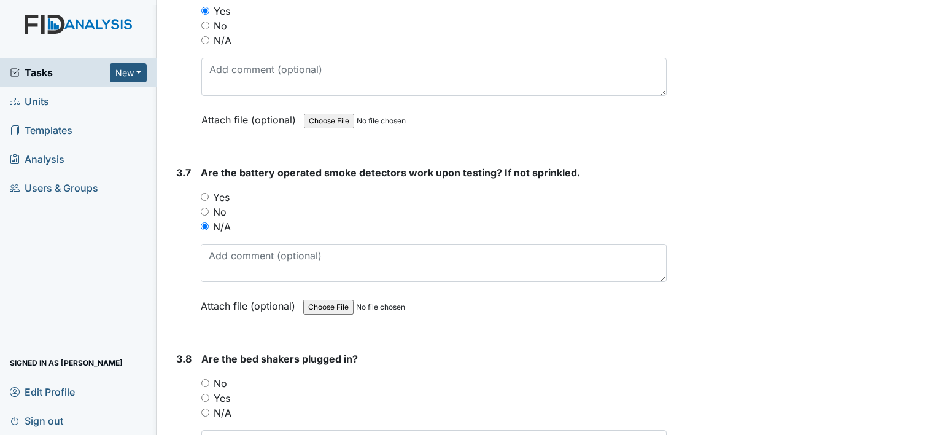
scroll to position [6199, 0]
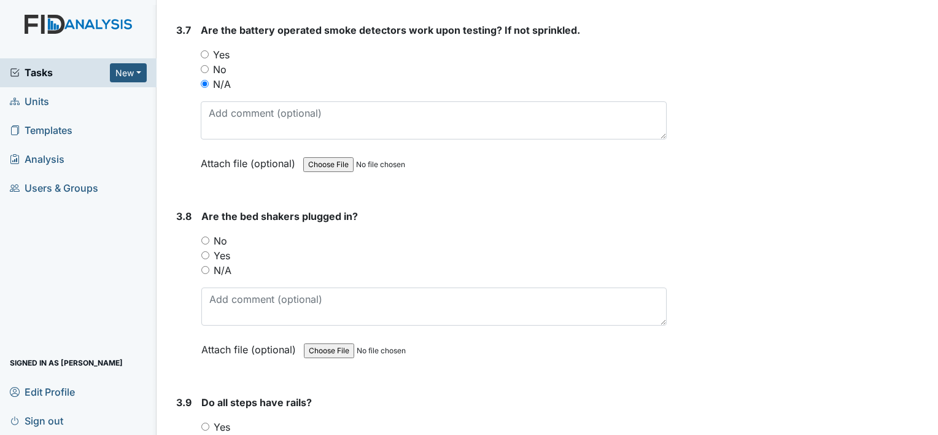
click at [206, 266] on input "N/A" at bounding box center [205, 270] width 8 height 8
radio input "true"
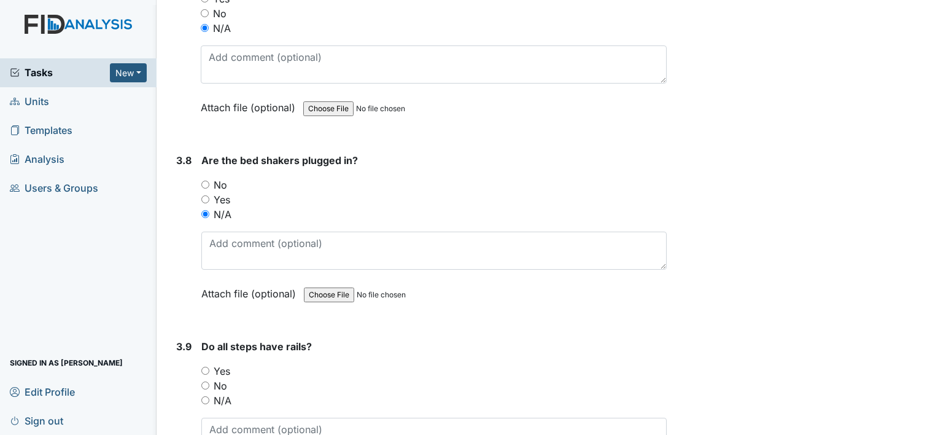
scroll to position [6384, 0]
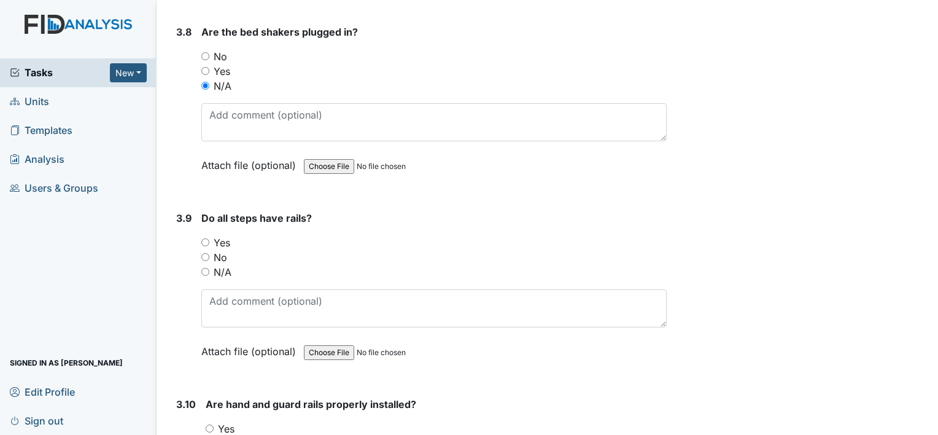
click at [201, 268] on input "N/A" at bounding box center [205, 272] width 8 height 8
radio input "true"
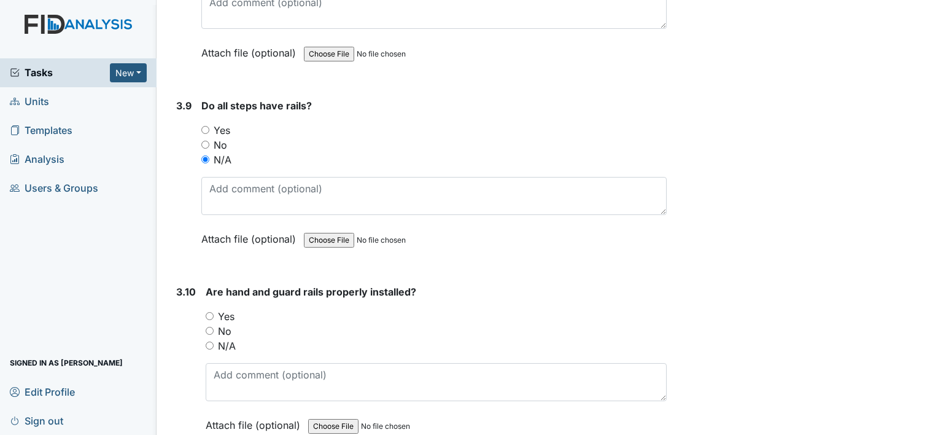
scroll to position [6506, 0]
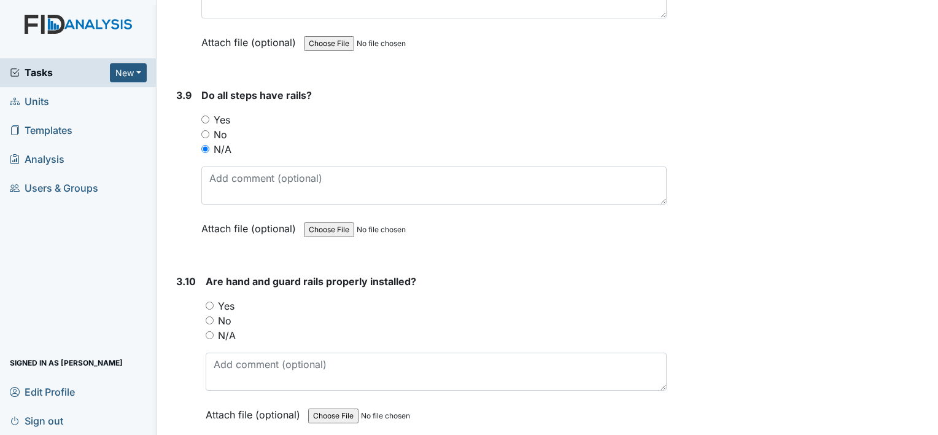
click at [212, 301] on input "Yes" at bounding box center [210, 305] width 8 height 8
radio input "true"
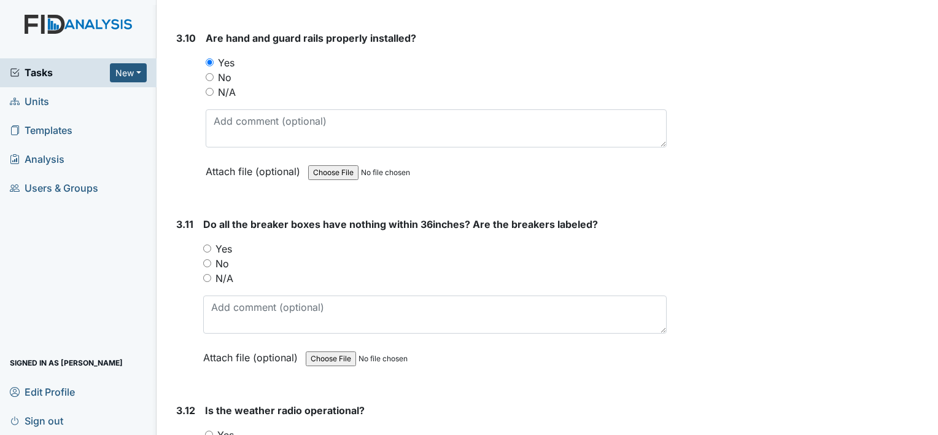
scroll to position [6752, 0]
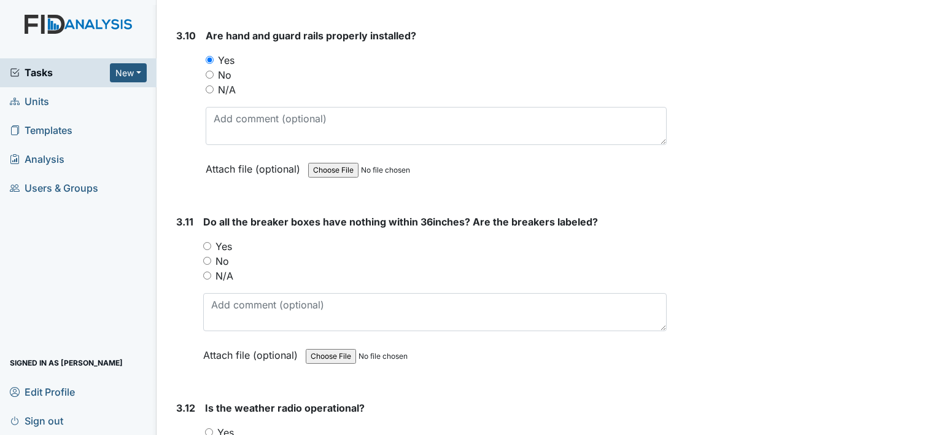
click at [206, 242] on input "Yes" at bounding box center [207, 246] width 8 height 8
radio input "true"
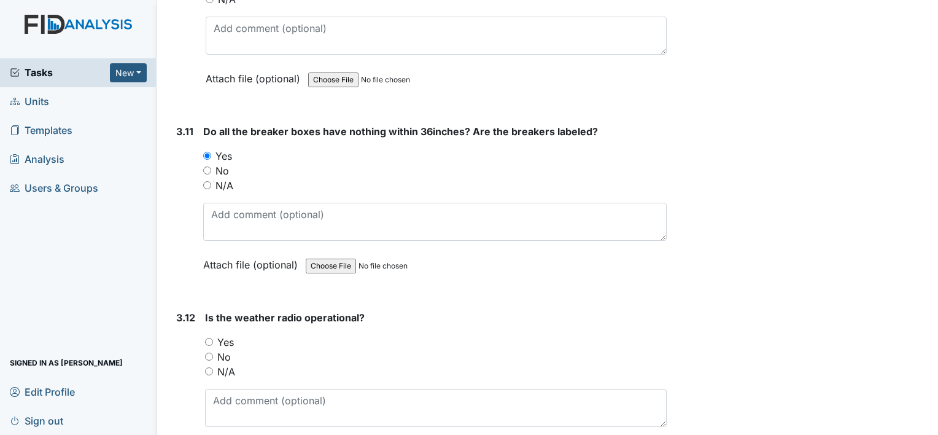
scroll to position [6875, 0]
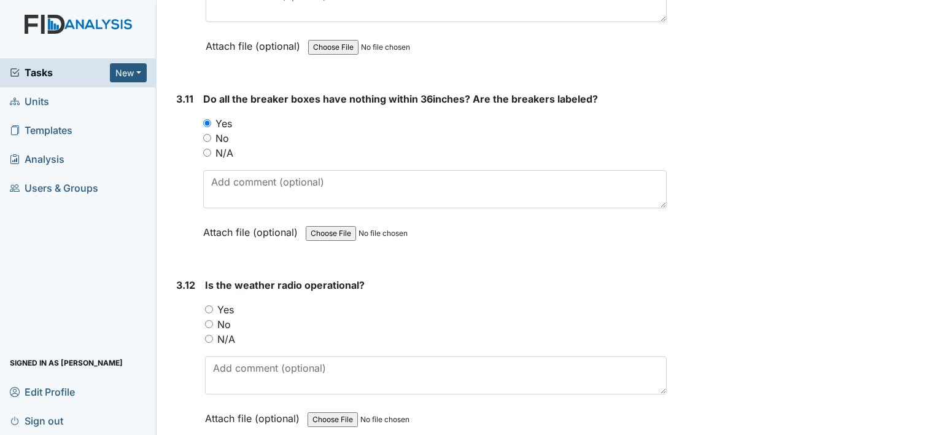
drag, startPoint x: 208, startPoint y: 286, endPoint x: 212, endPoint y: 281, distance: 6.5
click at [209, 305] on input "Yes" at bounding box center [209, 309] width 8 height 8
radio input "true"
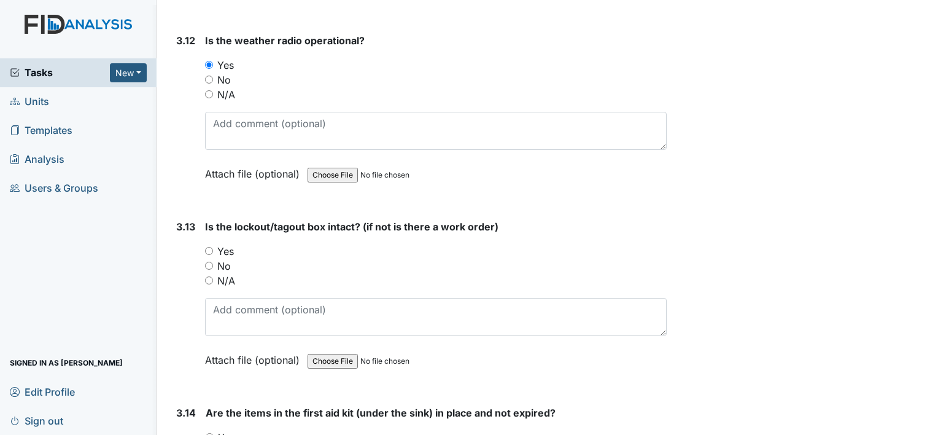
scroll to position [7120, 0]
click at [210, 246] on input "Yes" at bounding box center [209, 250] width 8 height 8
radio input "true"
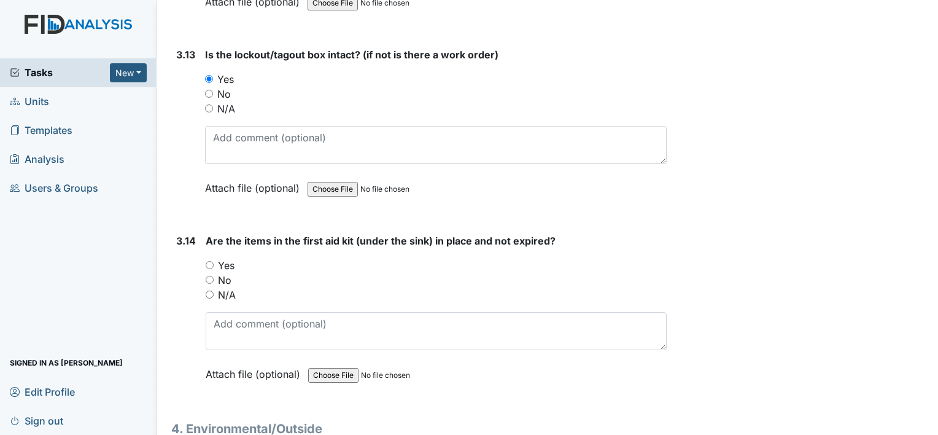
scroll to position [7304, 0]
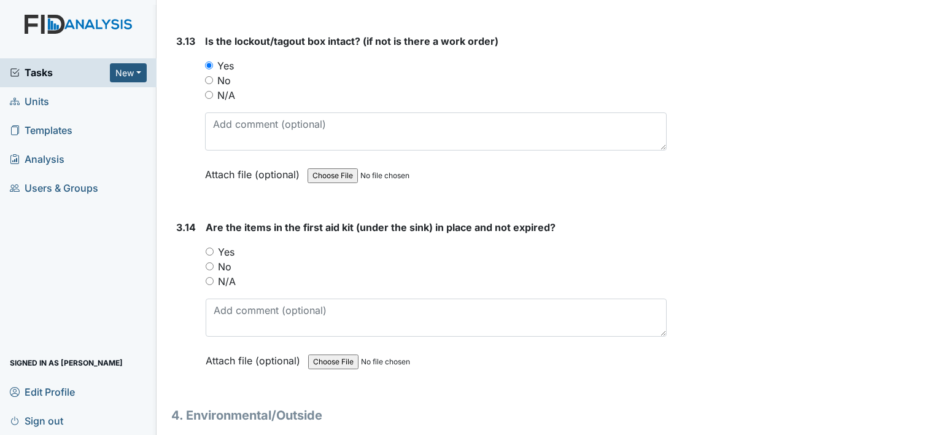
click at [211, 247] on input "Yes" at bounding box center [210, 251] width 8 height 8
radio input "true"
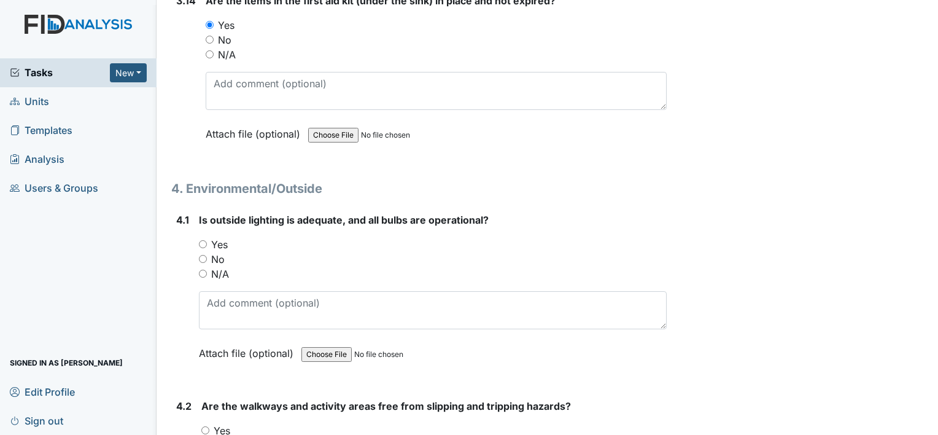
scroll to position [7550, 0]
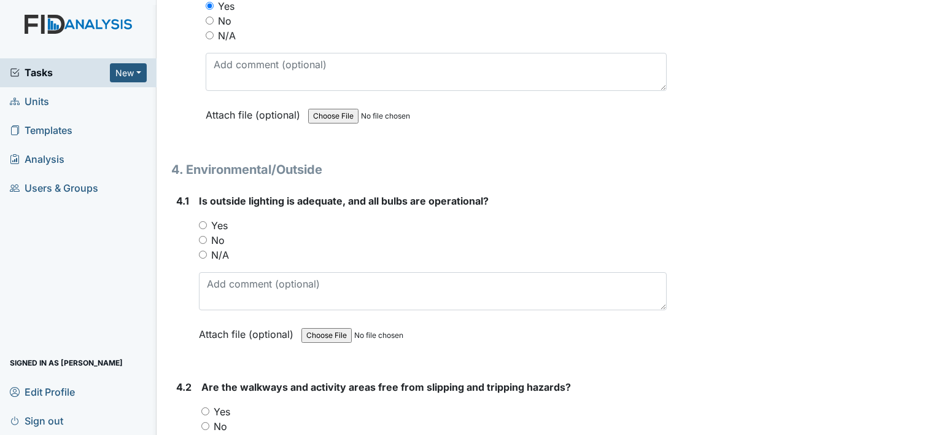
click at [204, 221] on input "Yes" at bounding box center [203, 225] width 8 height 8
radio input "true"
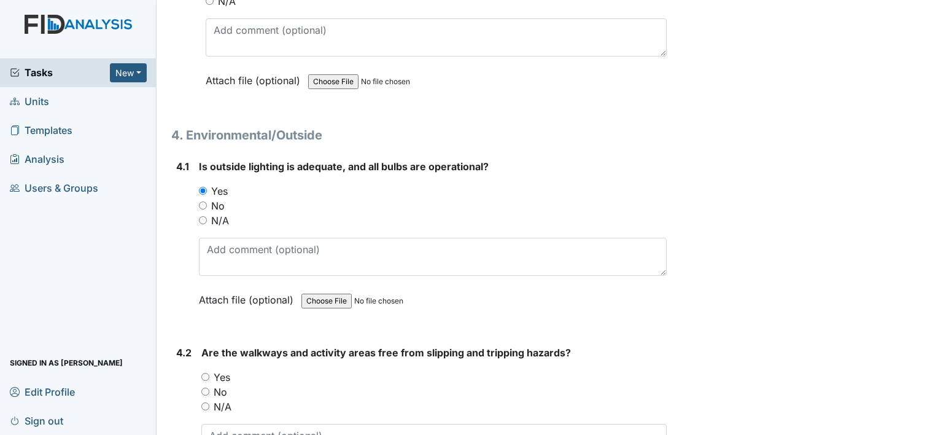
scroll to position [7673, 0]
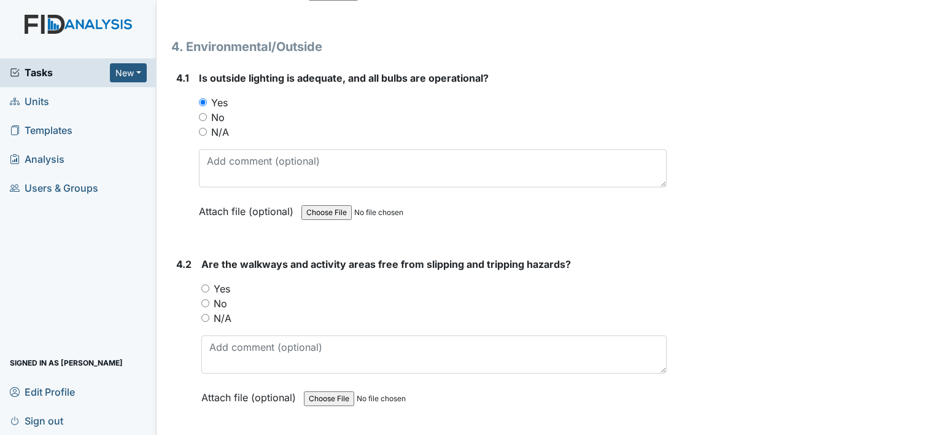
click at [204, 284] on input "Yes" at bounding box center [205, 288] width 8 height 8
radio input "true"
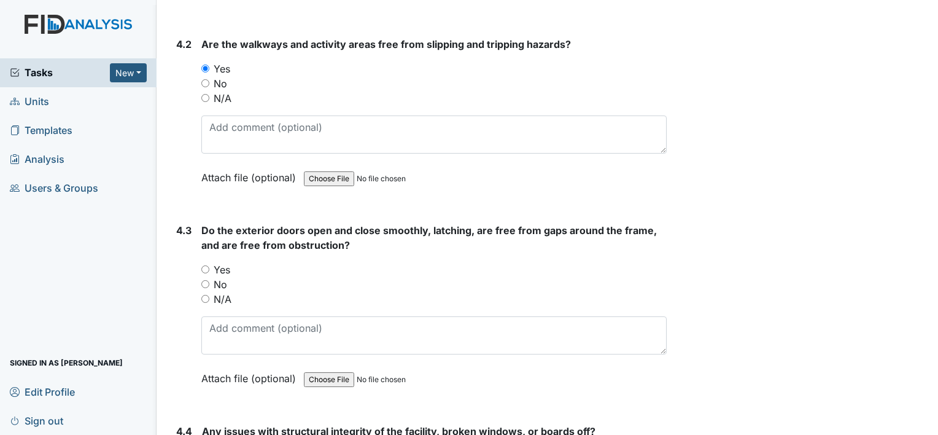
scroll to position [7918, 0]
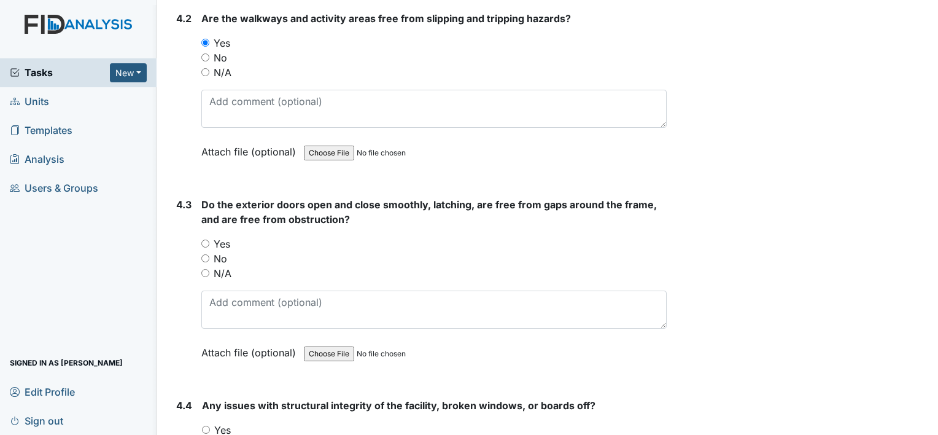
click at [206, 239] on input "Yes" at bounding box center [205, 243] width 8 height 8
radio input "true"
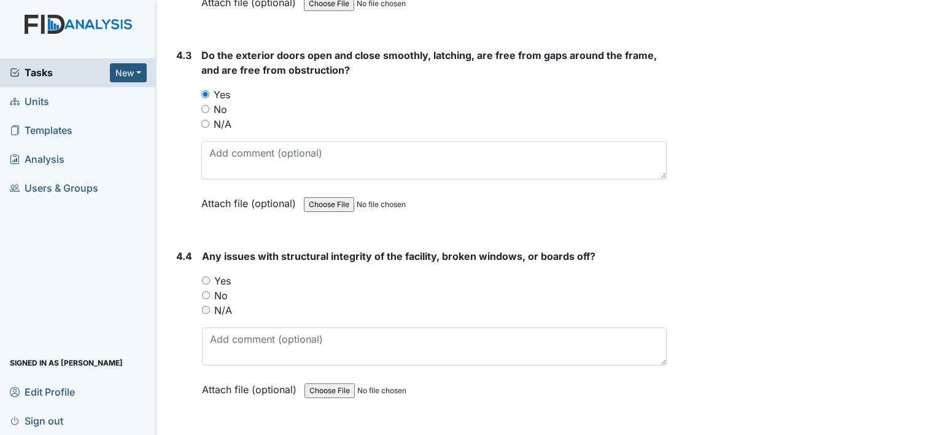
scroll to position [8102, 0]
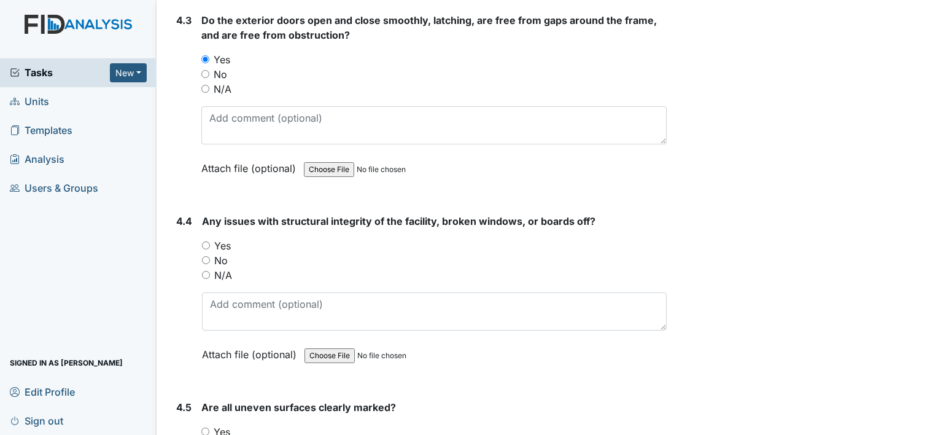
click at [205, 241] on input "Yes" at bounding box center [206, 245] width 8 height 8
radio input "true"
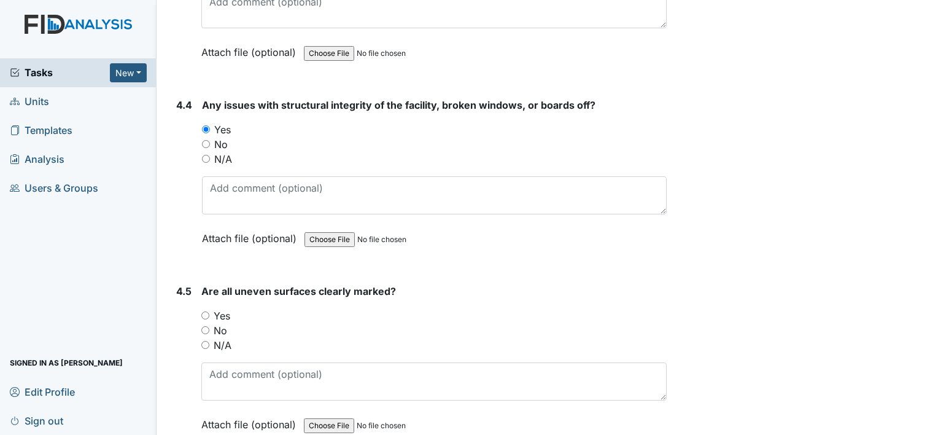
scroll to position [8225, 0]
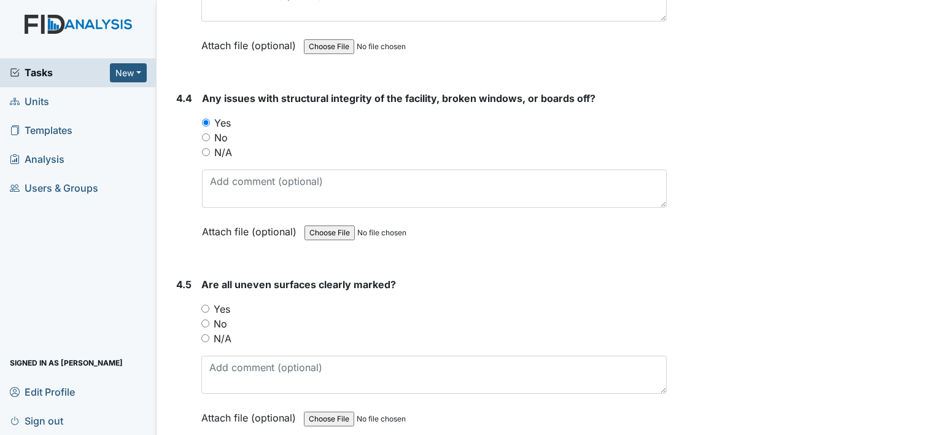
click at [206, 304] on input "Yes" at bounding box center [205, 308] width 8 height 8
radio input "true"
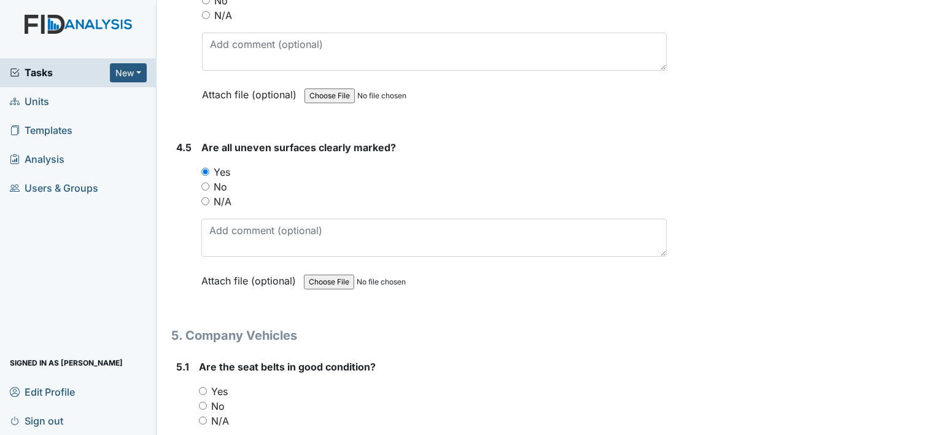
scroll to position [8470, 0]
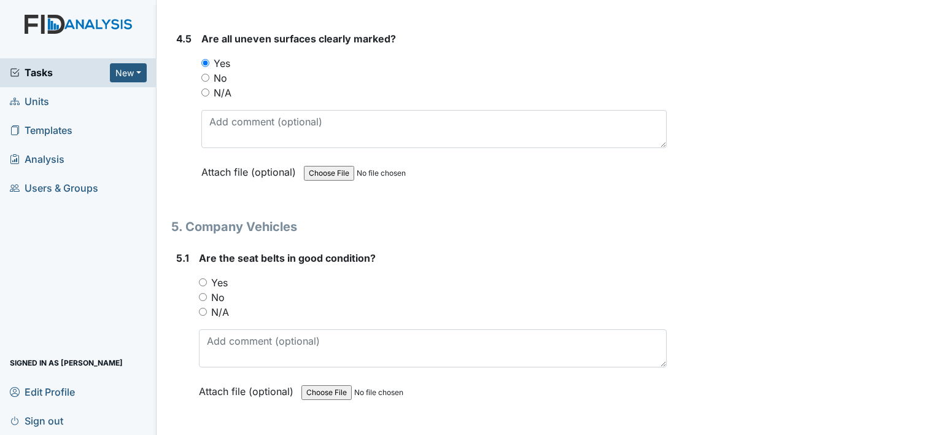
click at [204, 278] on input "Yes" at bounding box center [203, 282] width 8 height 8
radio input "true"
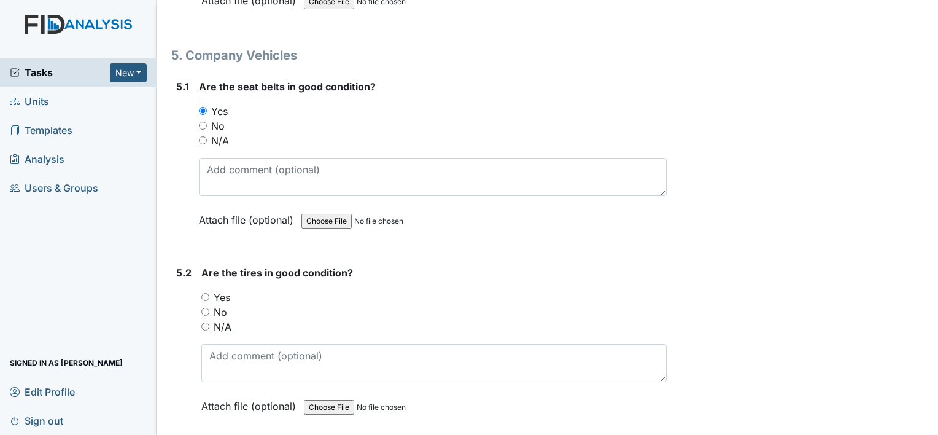
scroll to position [8655, 0]
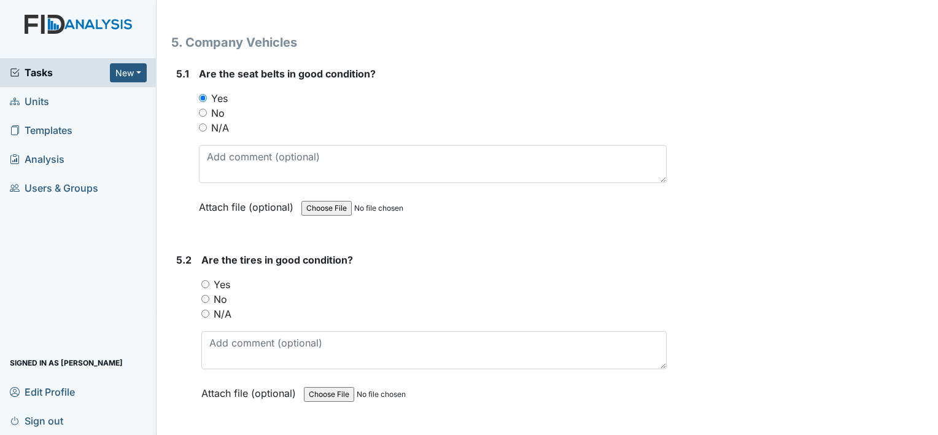
click at [207, 280] on input "Yes" at bounding box center [205, 284] width 8 height 8
radio input "true"
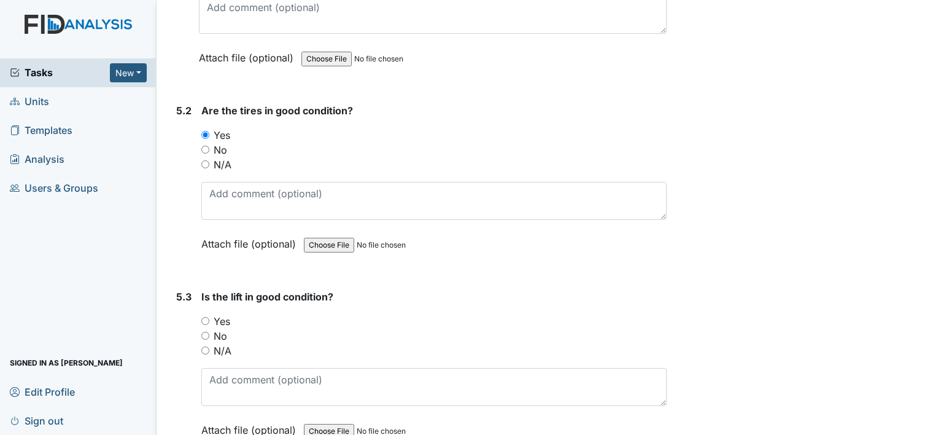
scroll to position [8839, 0]
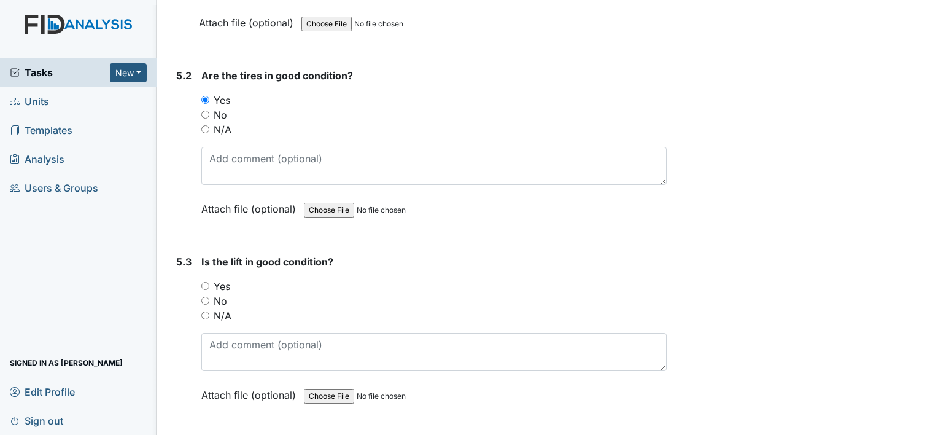
click at [204, 311] on input "N/A" at bounding box center [205, 315] width 8 height 8
radio input "true"
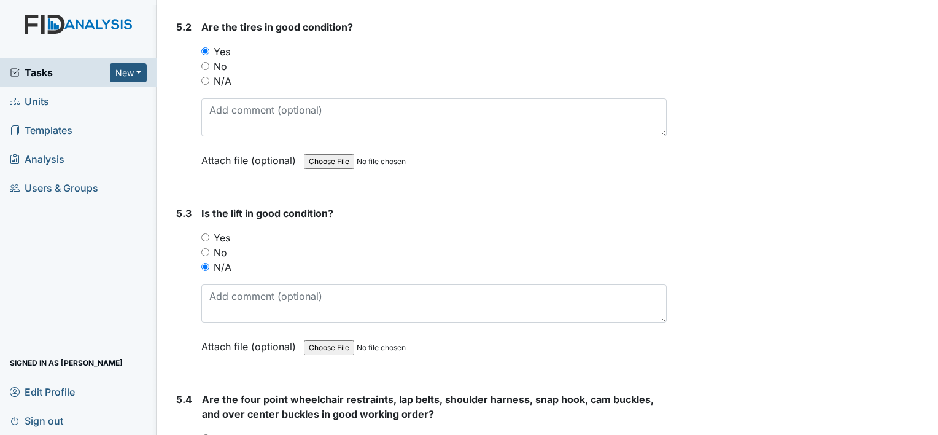
scroll to position [9023, 0]
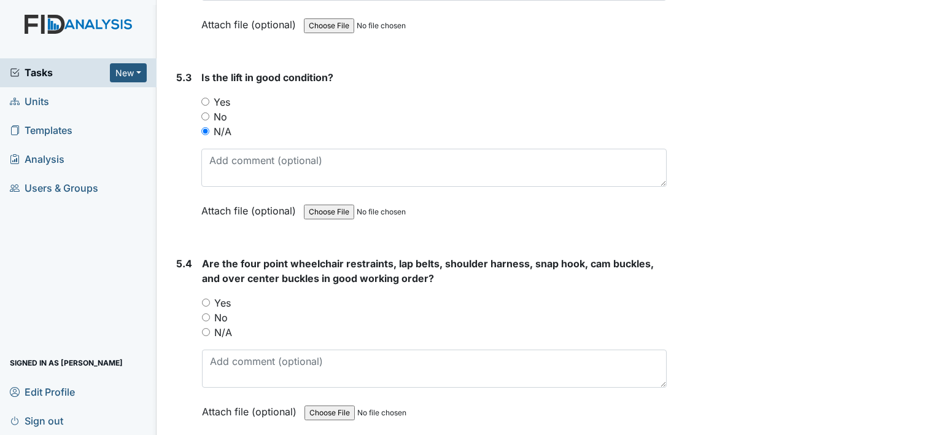
click at [206, 328] on input "N/A" at bounding box center [206, 332] width 8 height 8
radio input "true"
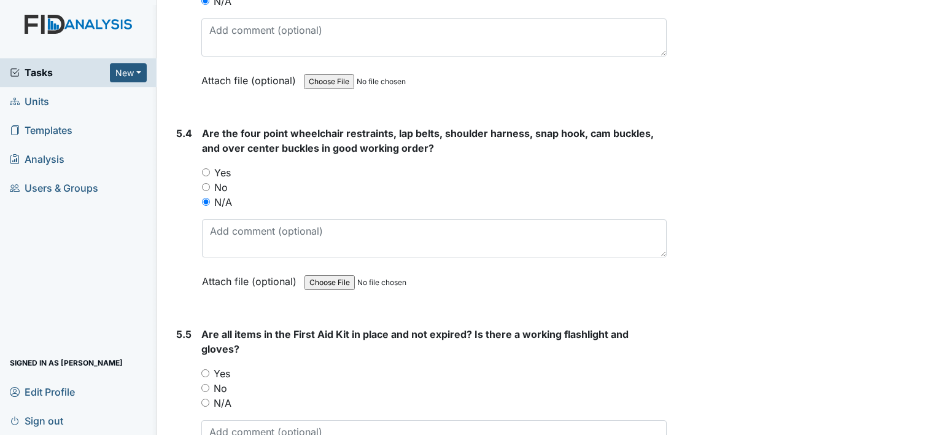
scroll to position [9207, 0]
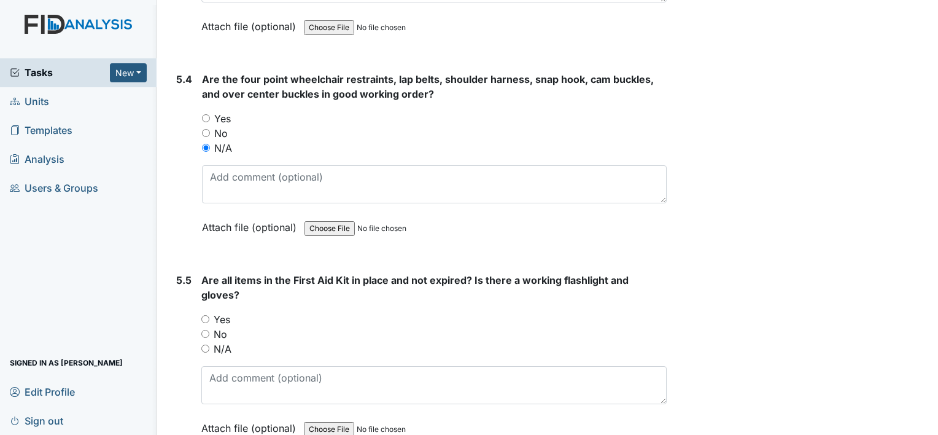
click at [204, 315] on input "Yes" at bounding box center [205, 319] width 8 height 8
radio input "true"
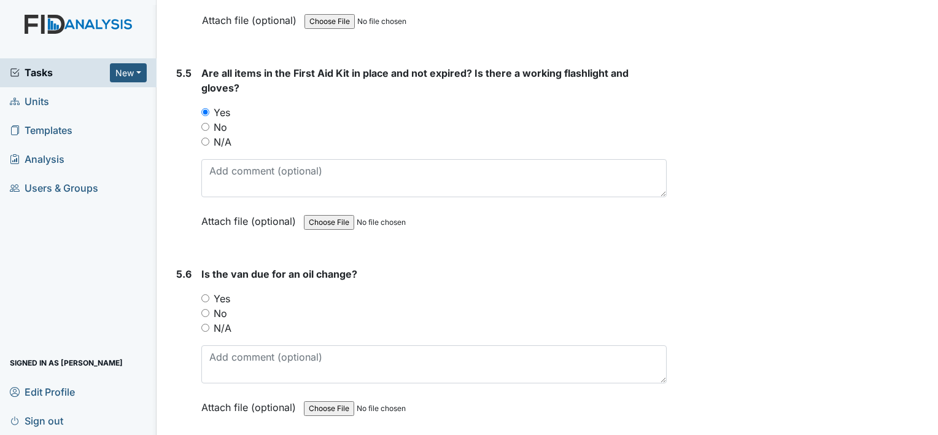
scroll to position [9434, 0]
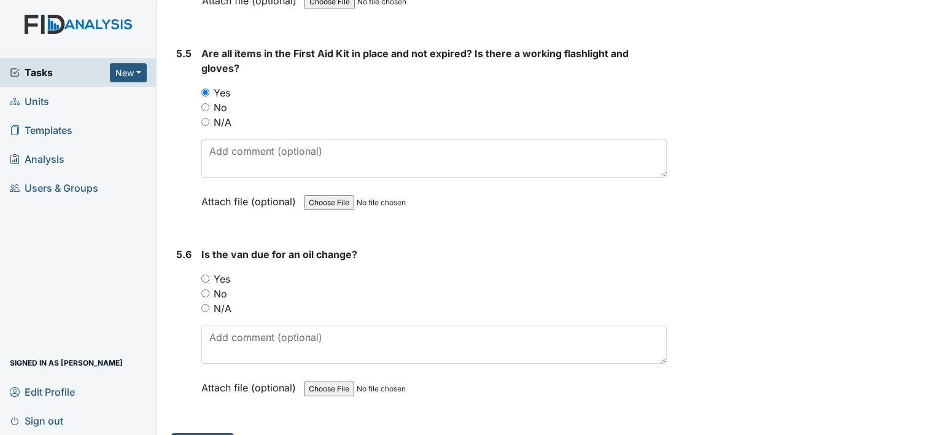
click at [201, 289] on input "No" at bounding box center [205, 293] width 8 height 8
radio input "true"
